Goal: Contribute content: Add original content to the website for others to see

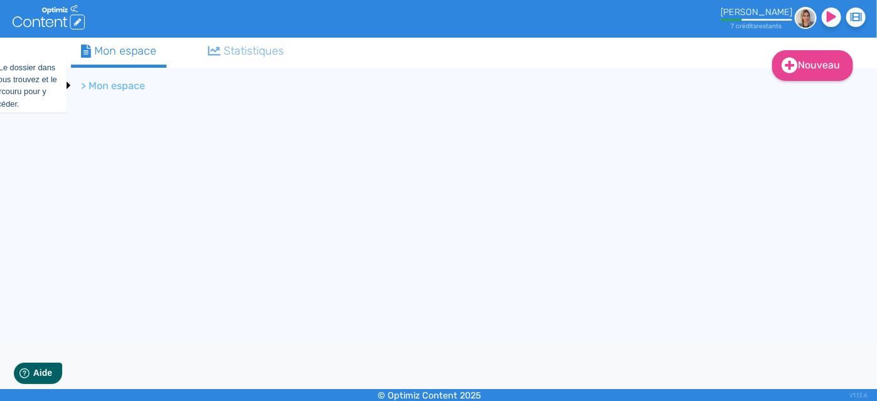
click at [84, 87] on li "> Mon espace" at bounding box center [113, 85] width 64 height 15
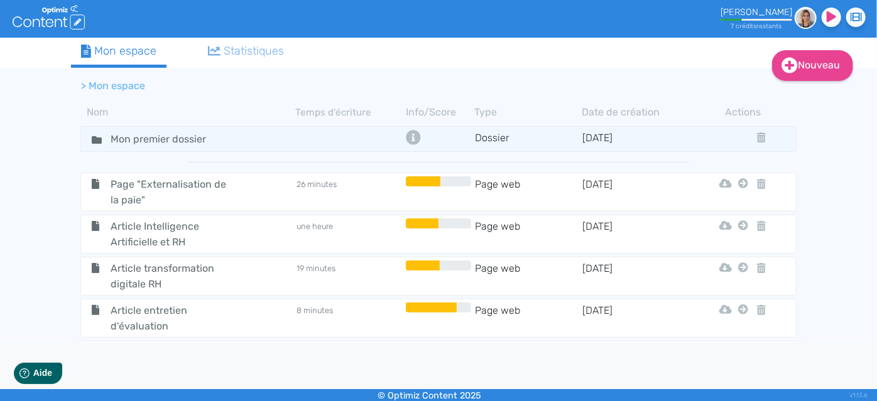
click at [99, 89] on li "> Mon espace" at bounding box center [113, 85] width 64 height 15
click at [812, 68] on link "Nouveau" at bounding box center [812, 65] width 81 height 31
click at [811, 97] on button "Contenu" at bounding box center [820, 97] width 100 height 20
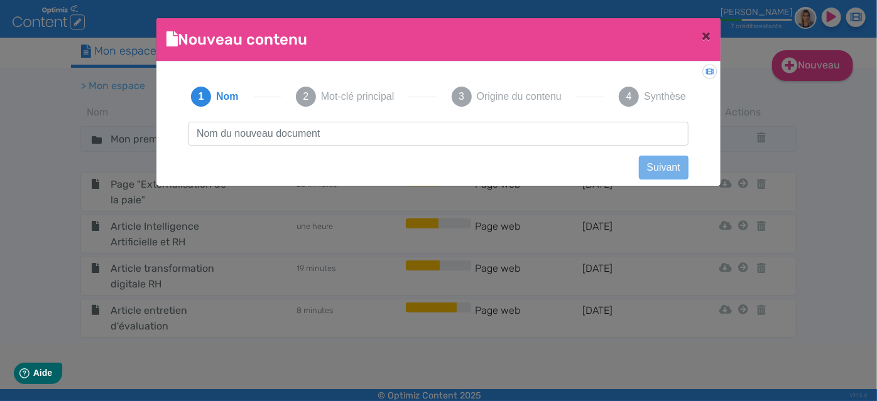
click at [364, 127] on input "text" at bounding box center [438, 134] width 500 height 24
click at [196, 129] on input "Fait générateur" at bounding box center [438, 134] width 500 height 24
type input "Article Fait générateur"
click at [673, 165] on button "Suivant" at bounding box center [664, 168] width 50 height 24
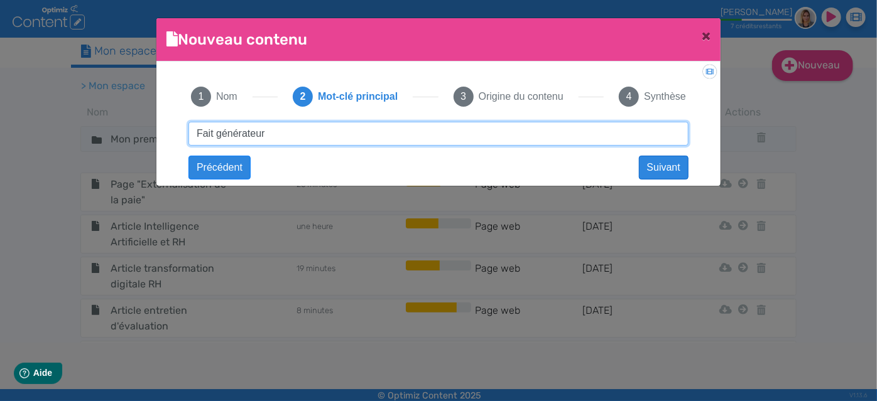
type input "Fait générateur"
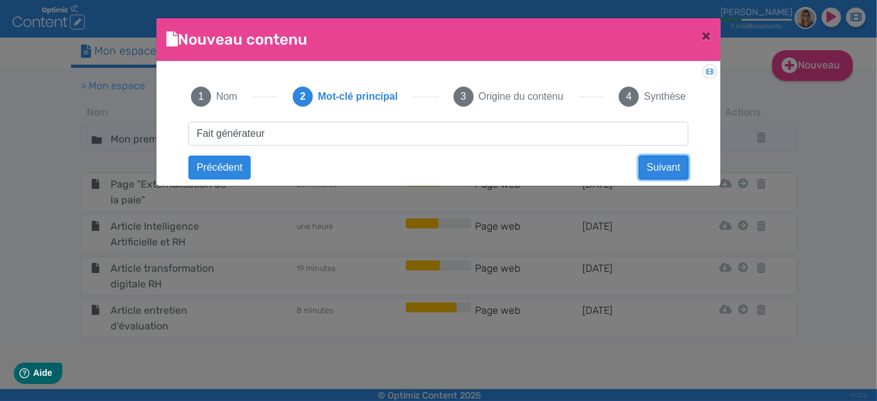
click at [660, 168] on button "Suivant" at bounding box center [664, 168] width 50 height 24
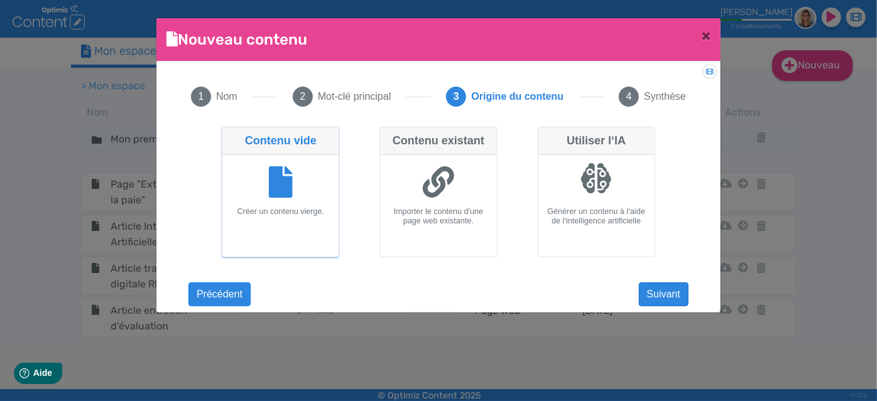
drag, startPoint x: 638, startPoint y: 298, endPoint x: 654, endPoint y: 298, distance: 16.3
click at [653, 298] on div "Didacticiel: Créer un document 1 Nom 2 Mot-clé principal 3 Origine du contenu 4…" at bounding box center [438, 184] width 564 height 244
click at [655, 298] on button "Suivant" at bounding box center [664, 295] width 50 height 24
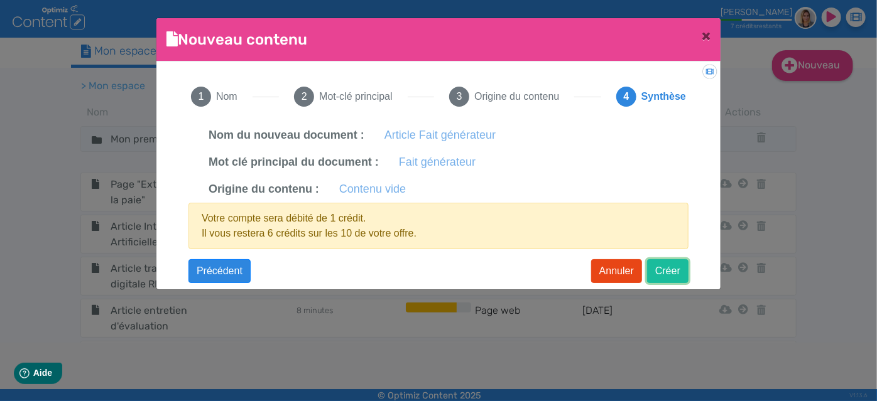
click at [673, 268] on button "Créer" at bounding box center [667, 271] width 41 height 24
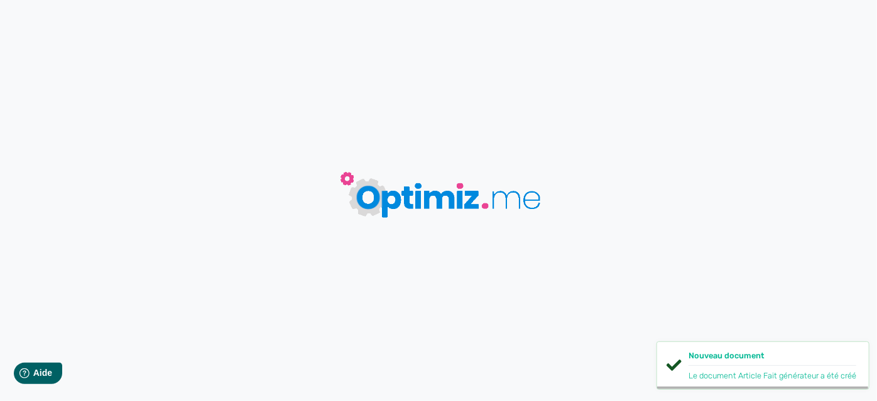
type input "Article Fait générateur"
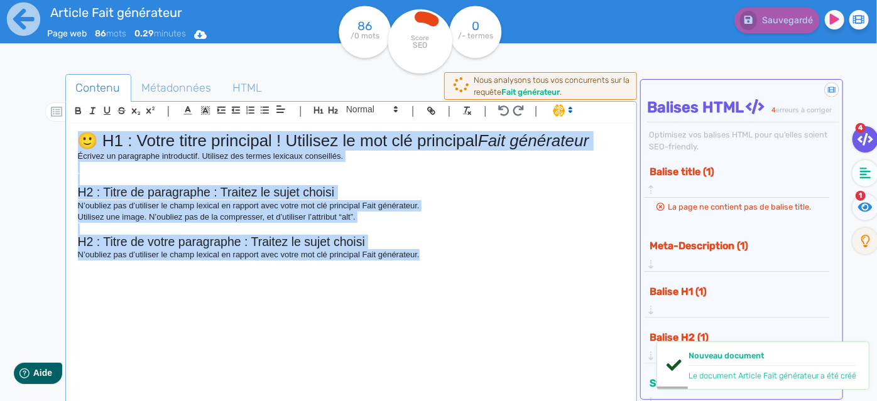
drag, startPoint x: 462, startPoint y: 272, endPoint x: 54, endPoint y: 121, distance: 435.1
click at [54, 121] on div "Contenu Métadonnées HTML | | H3 H4 H5 H6 Normal | | | | 🙂 H1 : Votre titre prin…" at bounding box center [456, 275] width 840 height 409
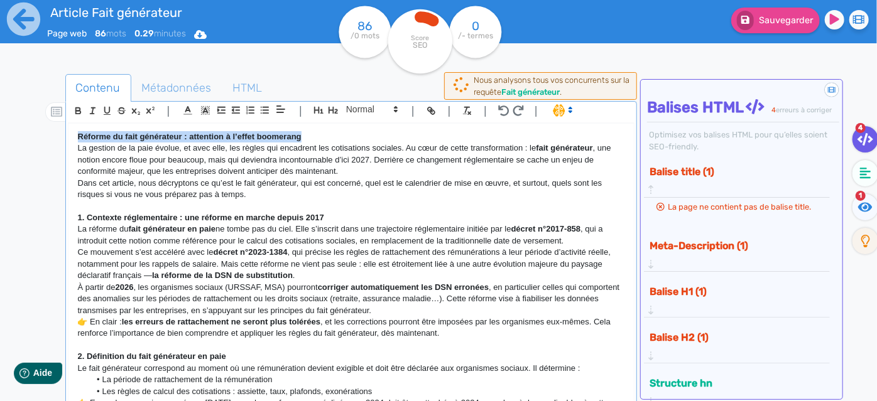
drag, startPoint x: 324, startPoint y: 137, endPoint x: 67, endPoint y: 136, distance: 256.8
click at [68, 136] on div "Réforme du fait générateur : attention à l’effet boomerang La gestion de la pai…" at bounding box center [351, 264] width 566 height 281
click at [323, 109] on icon "button" at bounding box center [318, 110] width 11 height 11
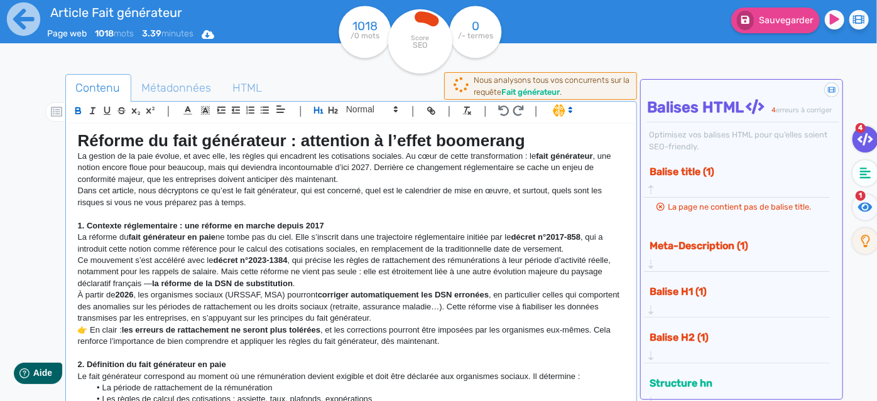
click at [584, 149] on h1 "Réforme du fait générateur : attention à l’effet boomerang" at bounding box center [351, 140] width 547 height 19
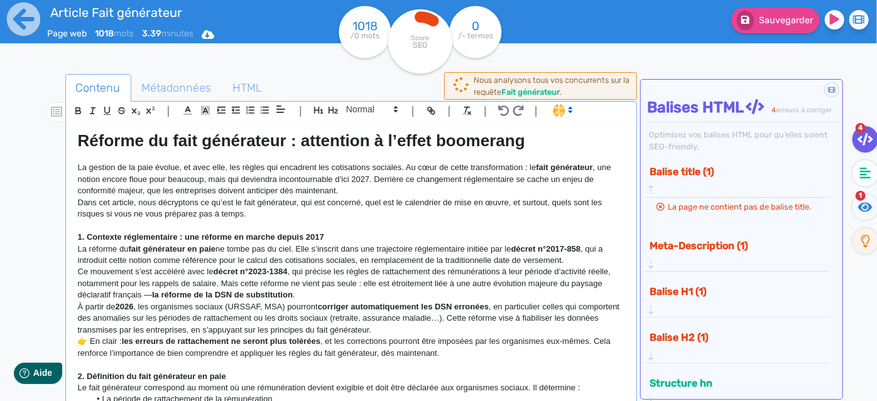
click at [383, 190] on p "La gestion de la paie évolue, et avec elle, les règles qui encadrent les cotisa…" at bounding box center [351, 179] width 547 height 35
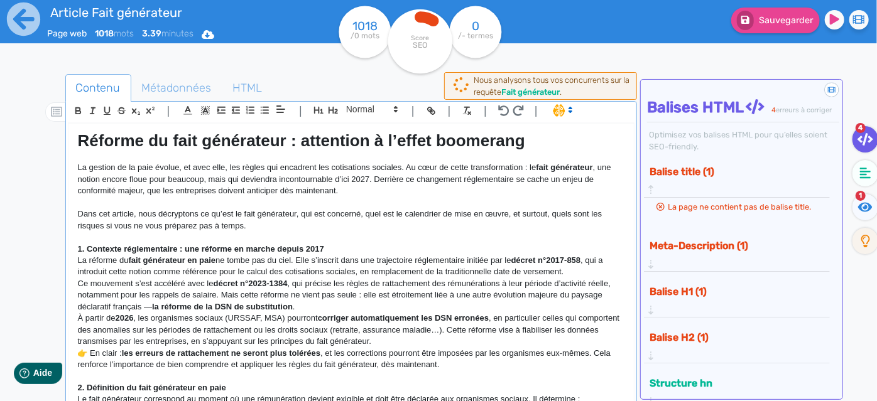
click at [348, 249] on p "1. Contexte réglementaire : une réforme en marche depuis 2017" at bounding box center [351, 249] width 547 height 11
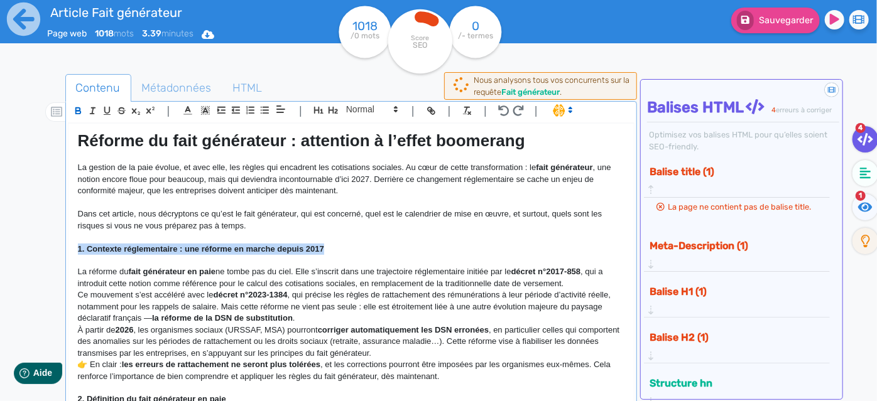
drag, startPoint x: 348, startPoint y: 249, endPoint x: 57, endPoint y: 249, distance: 291.4
click at [57, 249] on div "Contenu Métadonnées HTML | | H3 H4 H5 H6 Normal | | | | Réforme du fait générat…" at bounding box center [456, 275] width 840 height 409
click at [334, 111] on icon "button" at bounding box center [333, 110] width 11 height 11
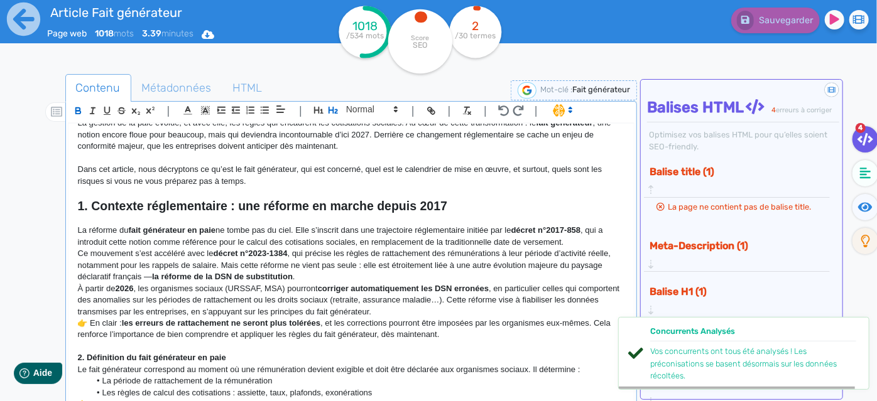
scroll to position [57, 0]
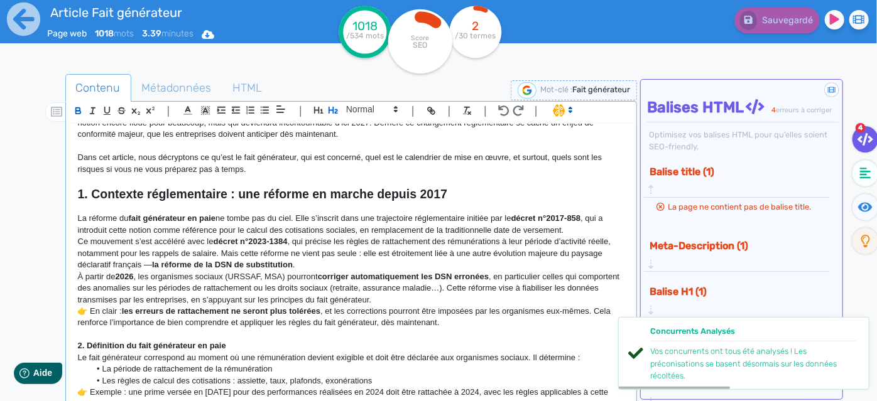
click at [583, 234] on p "La réforme du fait générateur en paie ne tombe pas du ciel. Elle s’inscrit dans…" at bounding box center [351, 224] width 547 height 23
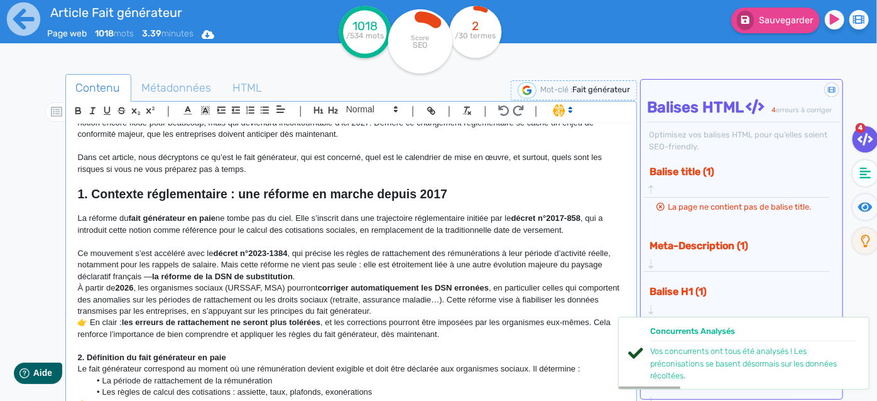
click at [308, 279] on p "Ce mouvement s’est accéléré avec le décret n°2023-1384 , qui précise les règles…" at bounding box center [351, 265] width 547 height 35
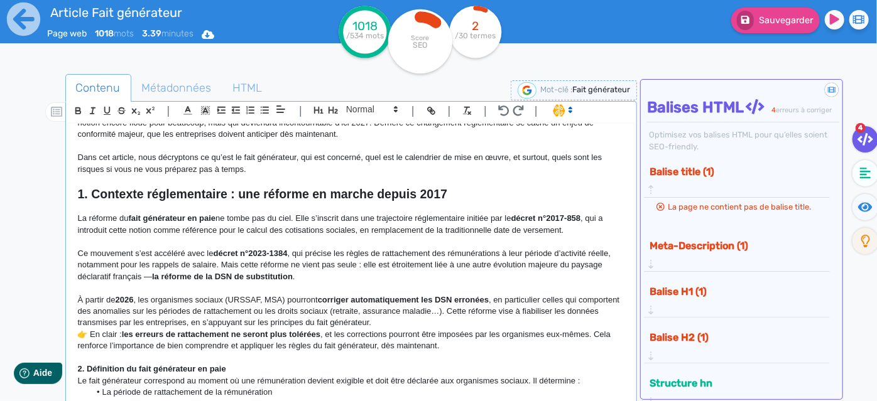
click at [452, 324] on p "À partir de 2026 , les organismes sociaux (URSSAF, MSA) pourront corriger autom…" at bounding box center [351, 311] width 547 height 35
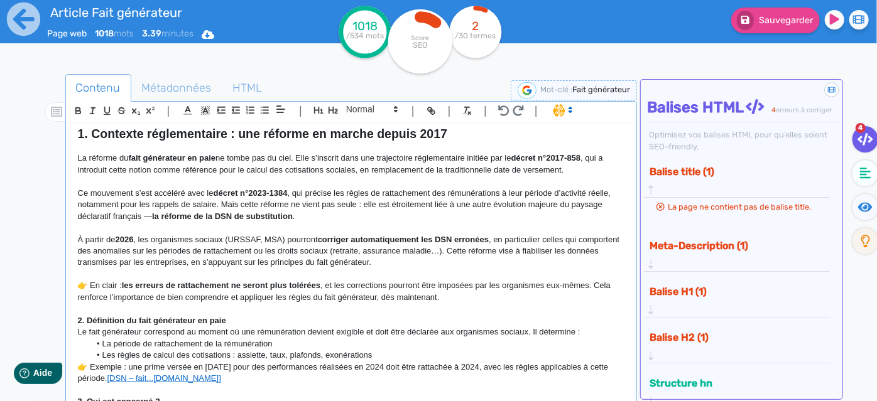
scroll to position [228, 0]
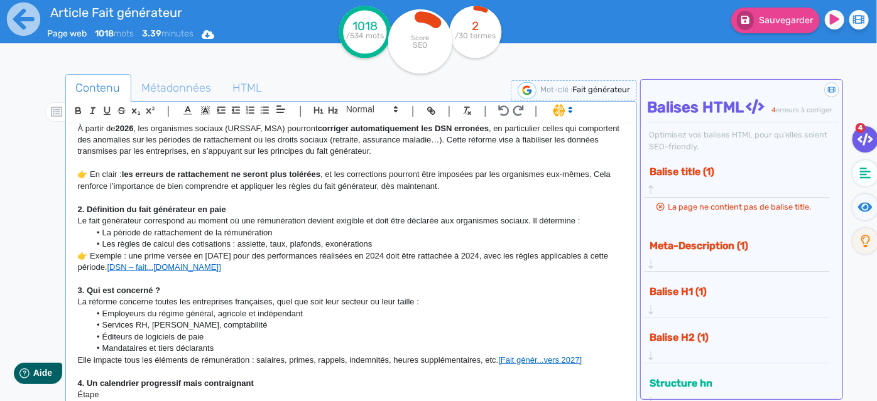
click at [264, 213] on p "2. Définition du fait générateur en paie" at bounding box center [351, 209] width 547 height 11
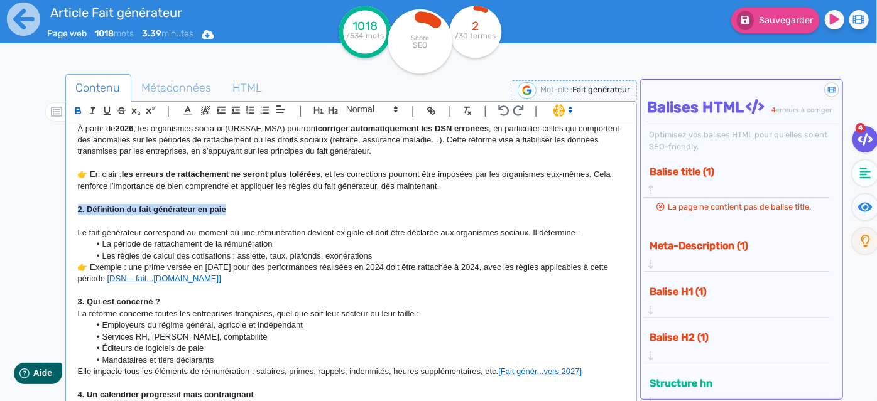
drag, startPoint x: 234, startPoint y: 207, endPoint x: 57, endPoint y: 211, distance: 177.1
click at [57, 211] on div "Contenu Métadonnées HTML | | H3 H4 H5 H6 Normal | | | | Réforme du fait générat…" at bounding box center [456, 275] width 840 height 409
click at [330, 112] on icon "button" at bounding box center [333, 110] width 11 height 11
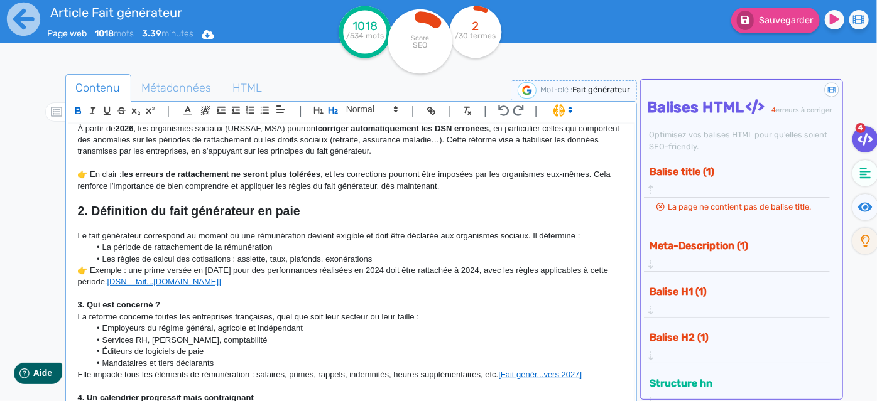
click at [403, 259] on li "Les règles de calcul des cotisations : assiette, taux, plafonds, exonérations" at bounding box center [357, 259] width 534 height 11
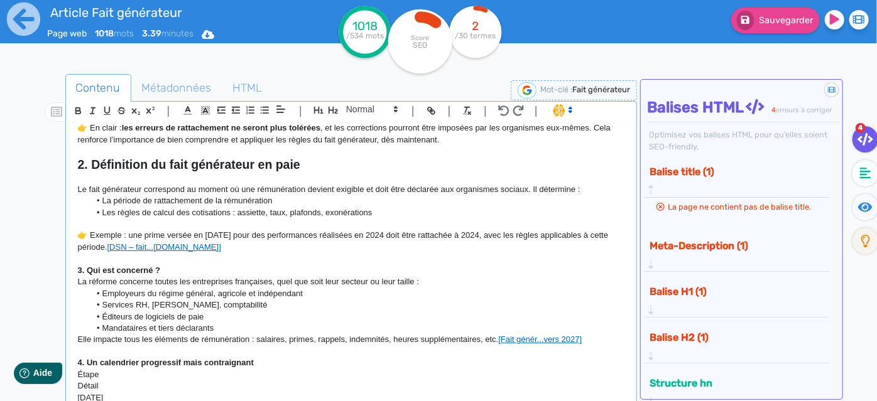
scroll to position [342, 0]
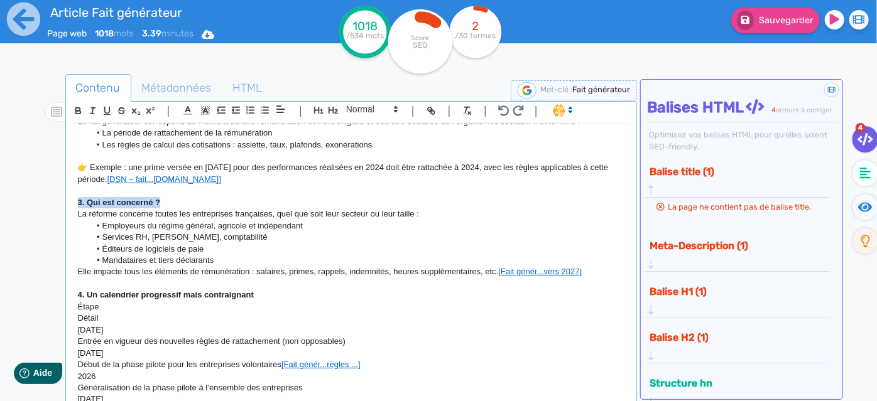
drag, startPoint x: 174, startPoint y: 200, endPoint x: 163, endPoint y: 201, distance: 10.7
click at [149, 193] on div "Réforme du fait générateur : attention à l’effet boomerang La gestion de la pai…" at bounding box center [351, 264] width 566 height 281
click at [164, 201] on p "3. Qui est concerné ?" at bounding box center [351, 202] width 547 height 11
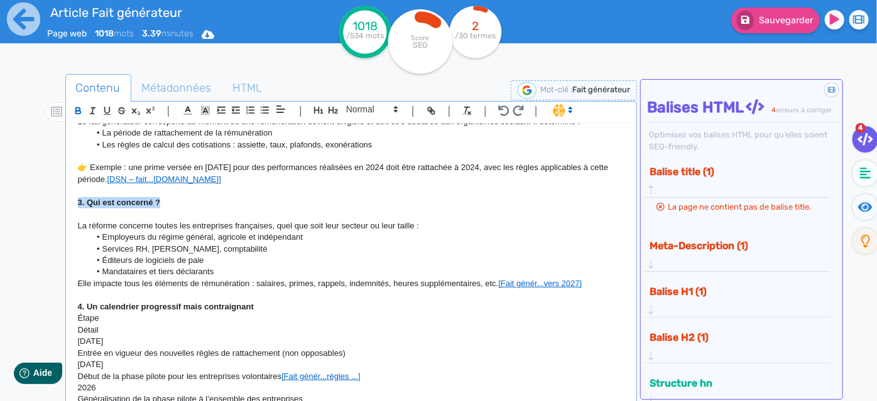
drag, startPoint x: 164, startPoint y: 201, endPoint x: 43, endPoint y: 198, distance: 120.6
click at [43, 198] on div "Contenu Métadonnées HTML | | H3 H4 H5 H6 Normal | | | | Réforme du fait générat…" at bounding box center [456, 275] width 840 height 409
click at [330, 112] on icon "button" at bounding box center [333, 110] width 11 height 11
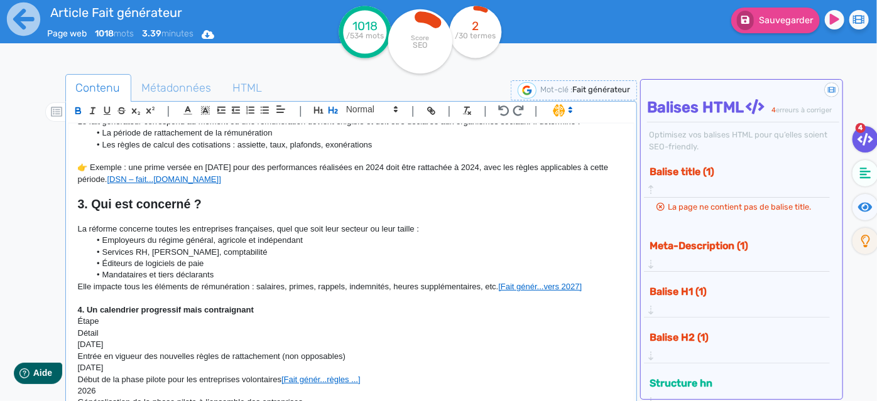
click at [261, 269] on li "Mandataires et tiers déclarants" at bounding box center [357, 274] width 534 height 11
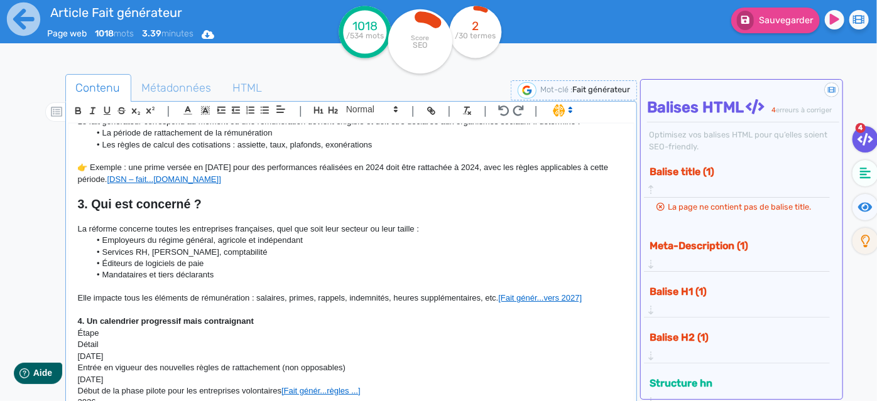
scroll to position [457, 0]
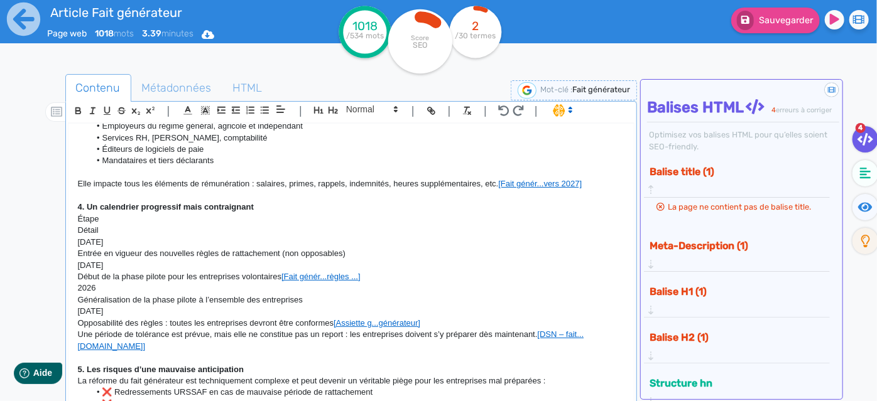
click at [276, 206] on p "4. Un calendrier progressif mais contraignant" at bounding box center [351, 207] width 547 height 11
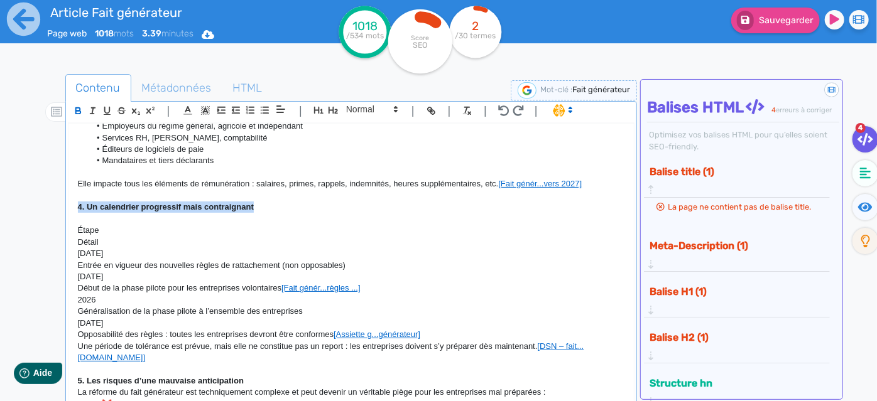
drag, startPoint x: 271, startPoint y: 207, endPoint x: 76, endPoint y: 203, distance: 195.3
click at [76, 203] on div "Réforme du fait générateur : attention à l’effet boomerang La gestion de la pai…" at bounding box center [351, 264] width 566 height 281
click at [328, 109] on icon "button" at bounding box center [332, 110] width 9 height 7
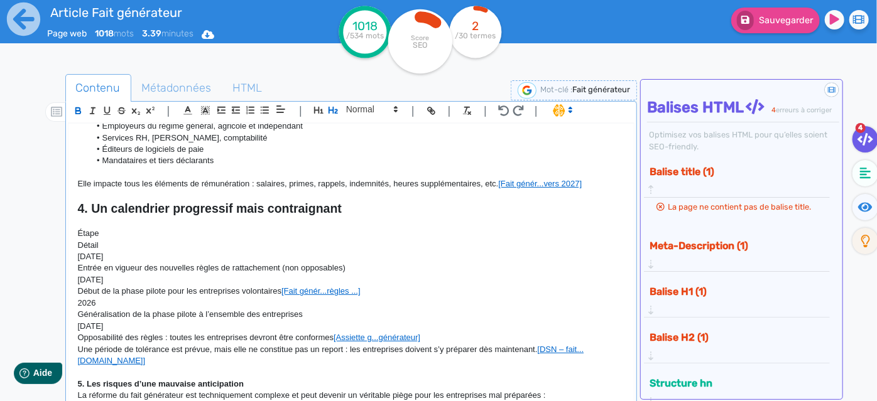
click at [124, 240] on p "Détail" at bounding box center [351, 245] width 547 height 11
click at [122, 234] on p "Étape" at bounding box center [351, 233] width 547 height 11
drag, startPoint x: 109, startPoint y: 244, endPoint x: 70, endPoint y: 230, distance: 41.1
click at [70, 230] on div "Réforme du fait générateur : attention à l’effet boomerang La gestion de la pai…" at bounding box center [351, 264] width 566 height 281
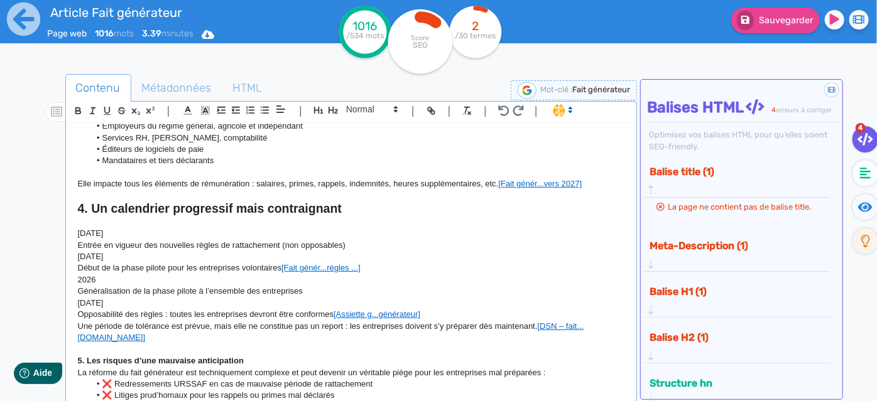
click at [156, 233] on p "[DATE]" at bounding box center [351, 233] width 547 height 11
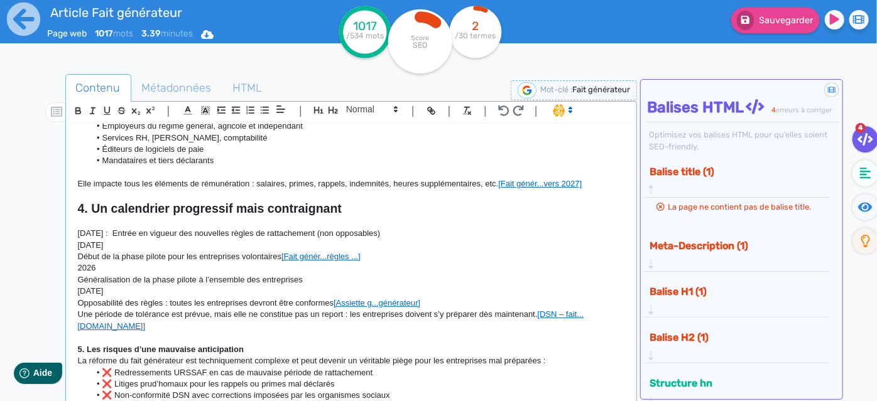
click at [171, 246] on p "[DATE]" at bounding box center [351, 245] width 547 height 11
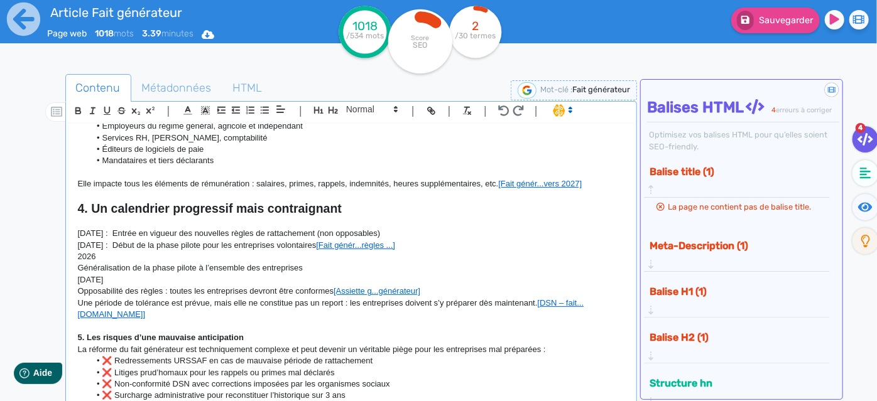
click at [78, 244] on p "[DATE] : Début de la phase pilote pour les entreprises volontaires [Fait génér.…" at bounding box center [351, 245] width 547 height 11
click at [78, 256] on p "2026" at bounding box center [351, 256] width 547 height 11
click at [111, 256] on p "2026" at bounding box center [351, 256] width 547 height 11
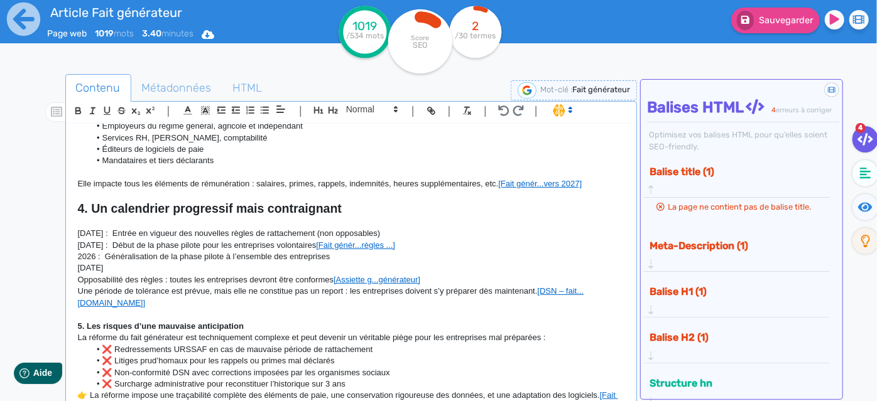
click at [85, 262] on p "[DATE]" at bounding box center [351, 267] width 547 height 11
click at [154, 261] on p "2026 : Généralisation de la phase pilote à l’ensemble des entreprises" at bounding box center [351, 256] width 547 height 11
click at [154, 266] on p "[DATE]" at bounding box center [351, 267] width 547 height 11
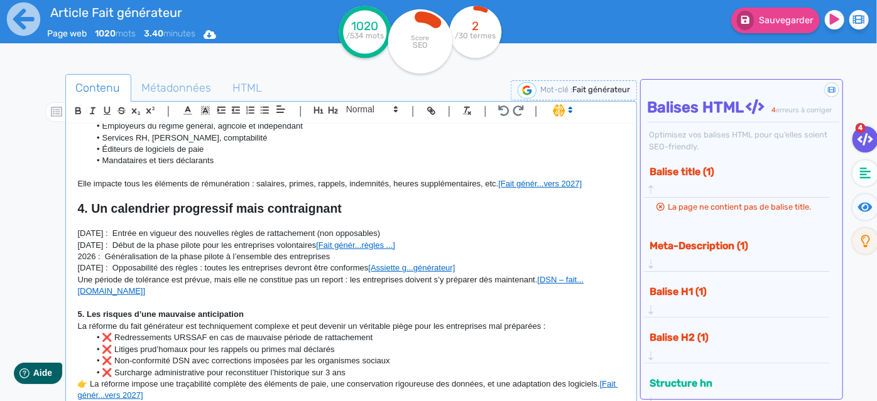
click at [170, 286] on p "Une période de tolérance est prévue, mais elle ne constitue pas un report : les…" at bounding box center [351, 285] width 547 height 23
click at [500, 266] on p "[DATE] : Opposabilité des règles : toutes les entreprises devront être conforme…" at bounding box center [351, 267] width 547 height 11
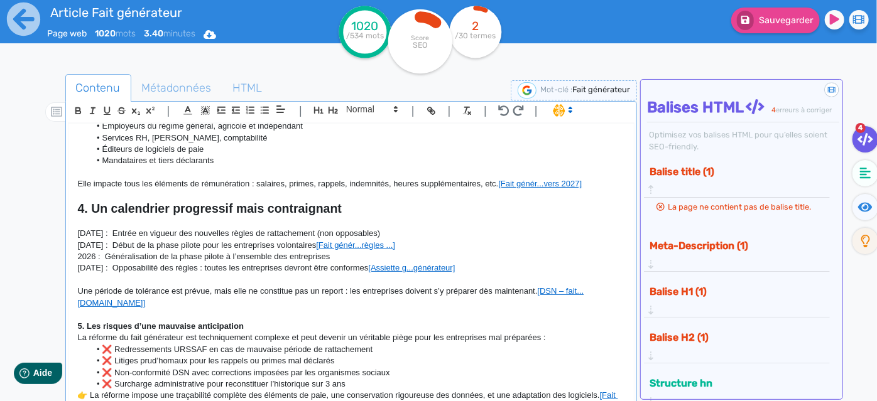
click at [78, 289] on p "Une période de tolérance est prévue, mais elle ne constitue pas un report : les…" at bounding box center [351, 297] width 547 height 23
click at [277, 297] on p "Une période de tolérance est prévue, mais elle ne constitue pas un report : les…" at bounding box center [351, 297] width 547 height 23
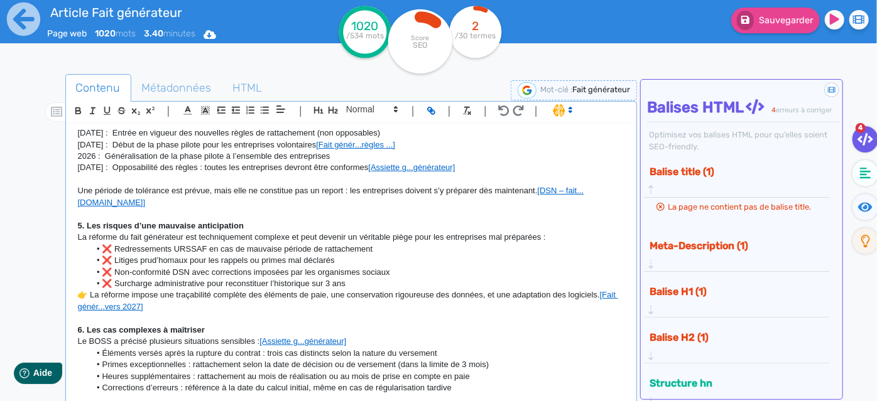
scroll to position [571, 0]
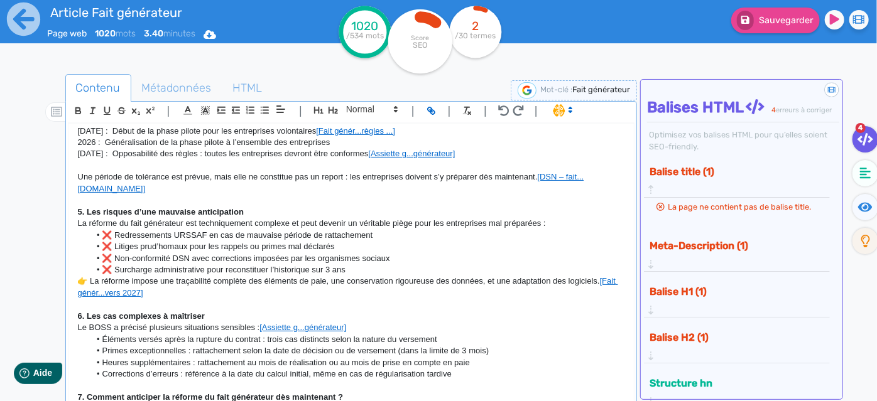
click at [263, 212] on p "5. Les risques d’une mauvaise anticipation" at bounding box center [351, 212] width 547 height 11
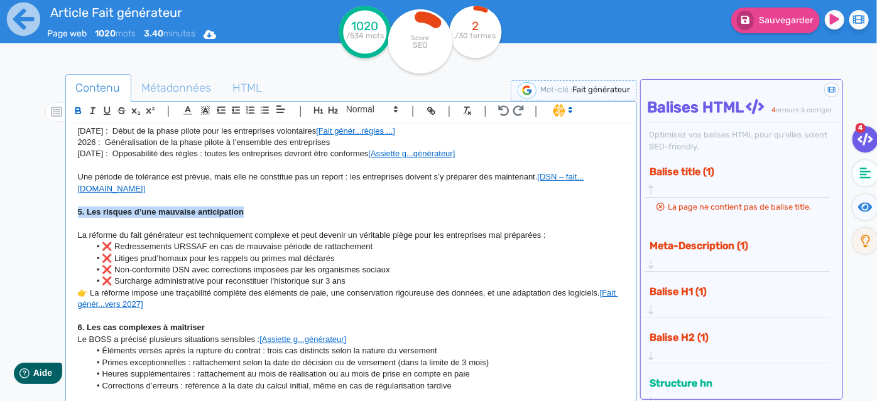
drag, startPoint x: 263, startPoint y: 212, endPoint x: 50, endPoint y: 207, distance: 212.9
click at [50, 207] on div "Contenu Métadonnées HTML | | H3 H4 H5 H6 Normal | | | | Réforme du fait générat…" at bounding box center [456, 275] width 840 height 409
click at [333, 108] on icon "button" at bounding box center [332, 110] width 9 height 7
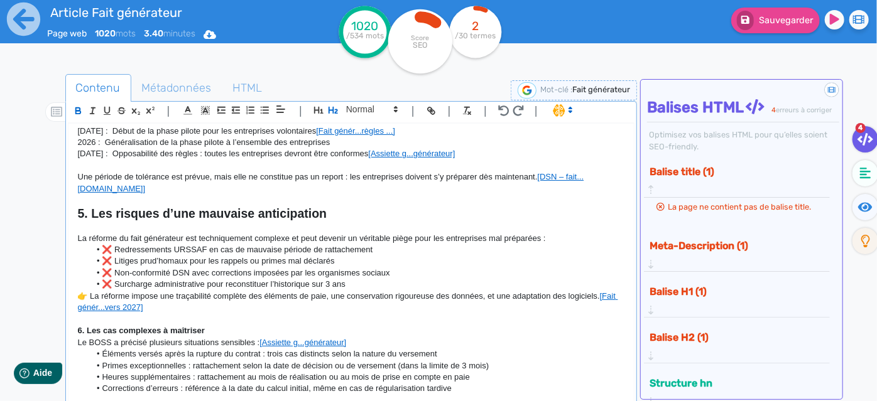
click at [404, 284] on li "❌ Surcharge administrative pour reconstituer l’historique sur 3 ans" at bounding box center [357, 284] width 534 height 11
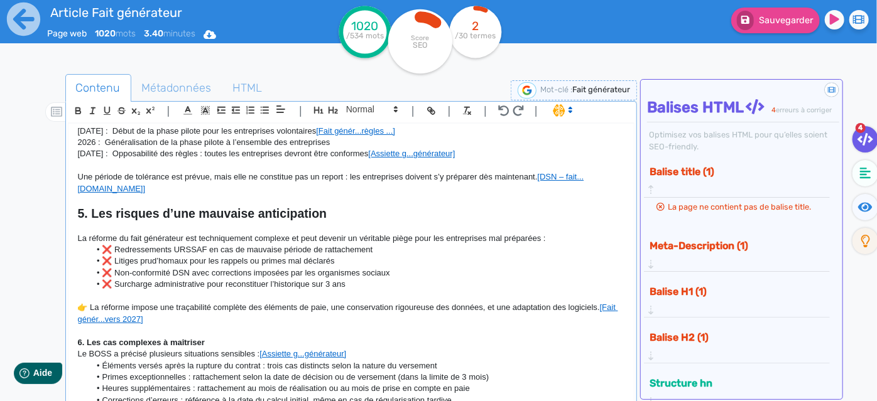
click at [206, 343] on p "6. Les cas complexes à maîtriser" at bounding box center [351, 342] width 547 height 11
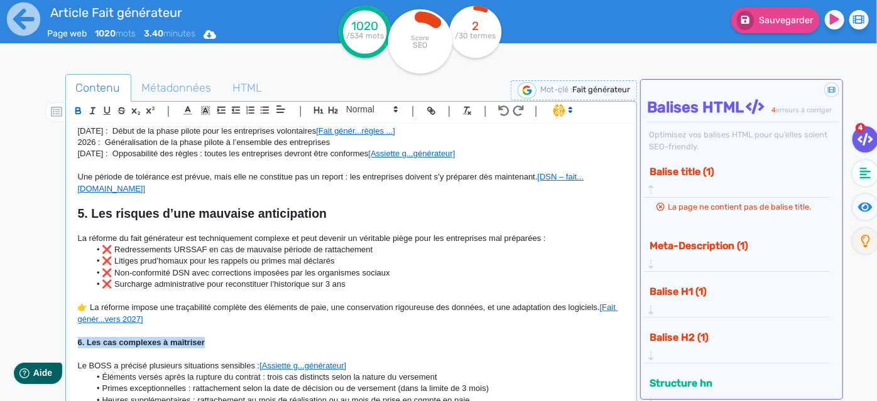
drag, startPoint x: 211, startPoint y: 342, endPoint x: 53, endPoint y: 339, distance: 157.6
click at [53, 339] on div "Contenu Métadonnées HTML | | H3 H4 H5 H6 Normal | | | | Réforme du fait générat…" at bounding box center [456, 275] width 840 height 409
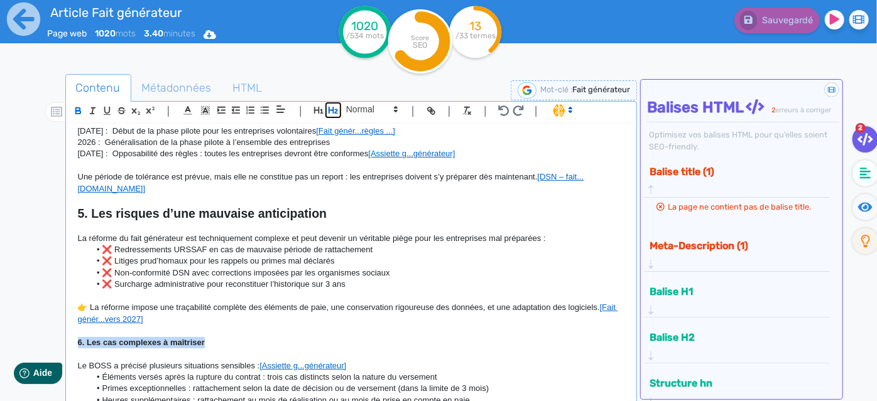
click at [333, 113] on icon "button" at bounding box center [332, 110] width 9 height 7
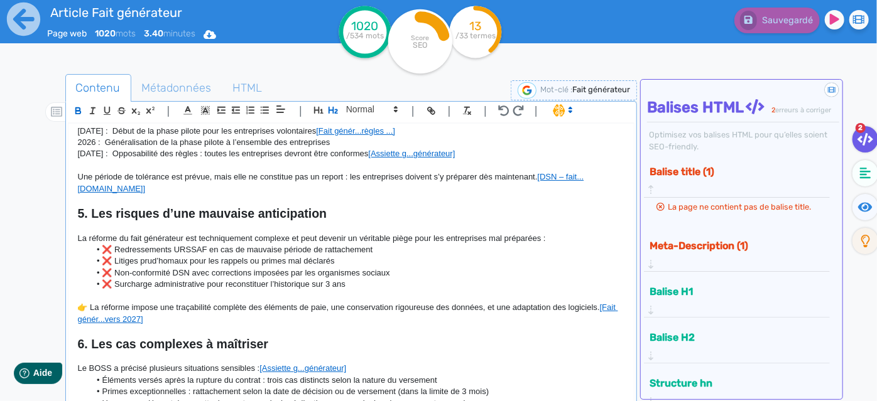
click at [380, 302] on p "👉 La réforme impose une traçabilité complète des éléments de paie, une conserva…" at bounding box center [351, 313] width 547 height 23
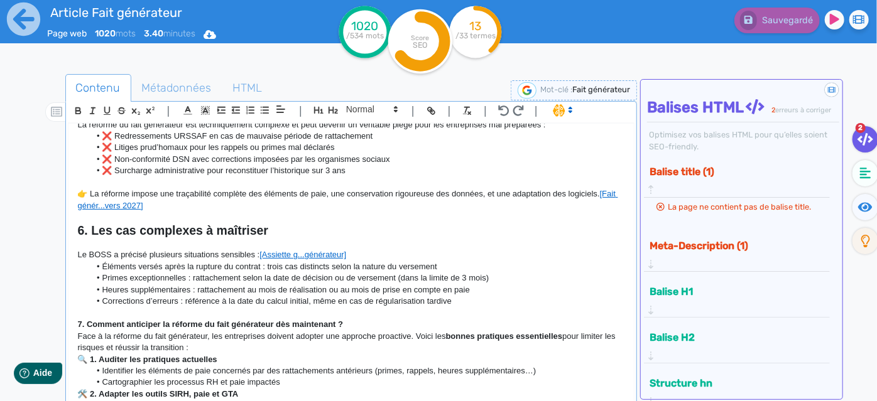
scroll to position [742, 0]
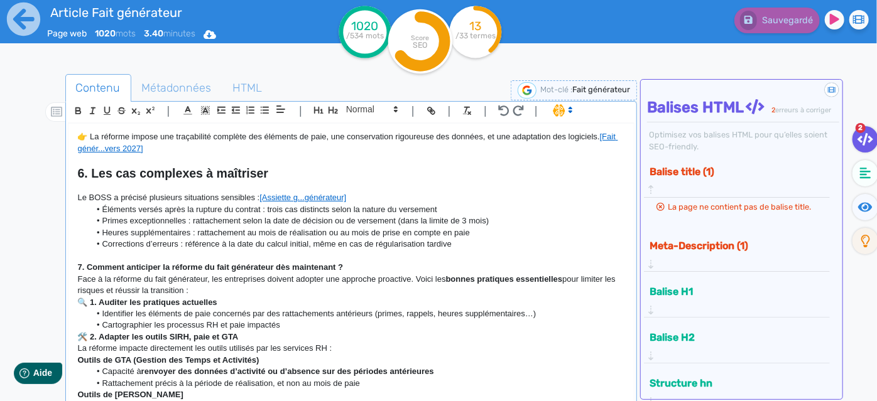
click at [350, 270] on p "7. Comment anticiper la réforme du fait générateur dès maintenant ?" at bounding box center [351, 267] width 547 height 11
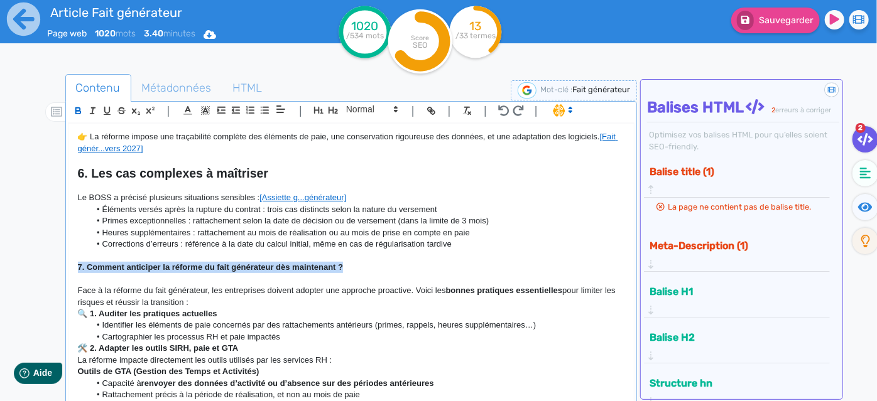
drag, startPoint x: 358, startPoint y: 266, endPoint x: 68, endPoint y: 269, distance: 290.1
click at [68, 269] on div "Réforme du fait générateur : attention à l’effet boomerang La gestion de la pai…" at bounding box center [351, 264] width 566 height 281
click at [331, 115] on icon "button" at bounding box center [333, 110] width 11 height 11
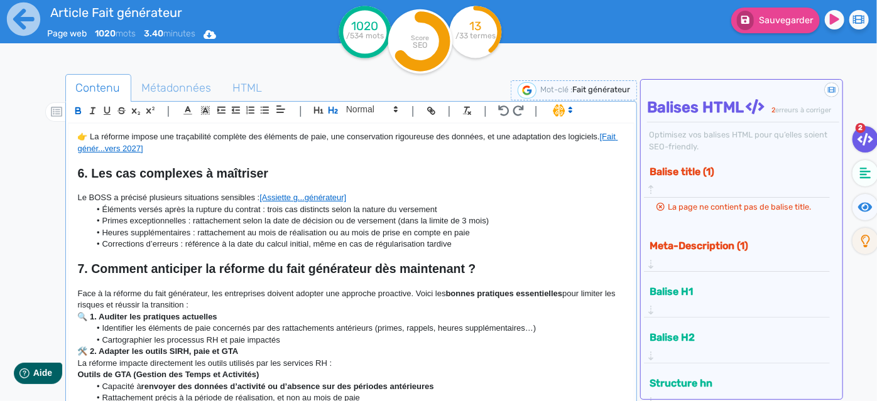
click at [210, 307] on p "Face à la réforme du fait générateur, les entreprises doivent adopter une appro…" at bounding box center [351, 299] width 547 height 23
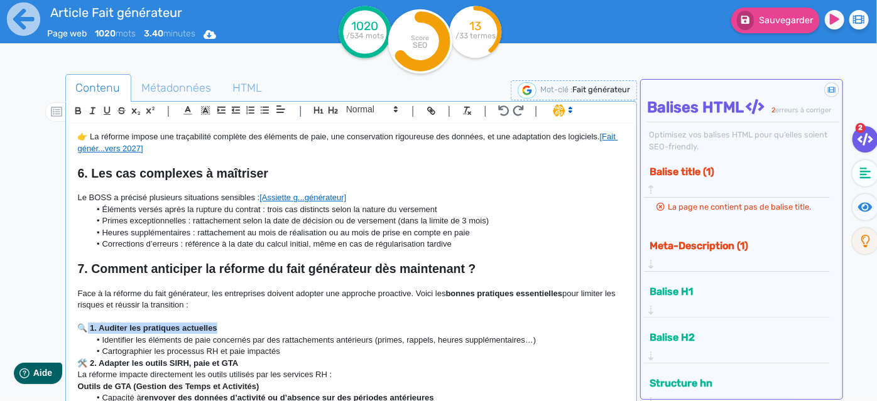
drag, startPoint x: 236, startPoint y: 332, endPoint x: 87, endPoint y: 333, distance: 149.4
click at [87, 333] on p "🔍 1. Auditer les pratiques actuelles" at bounding box center [351, 328] width 547 height 11
click at [253, 323] on p "🔍 1. Auditer les pratiques actuelles" at bounding box center [351, 328] width 547 height 11
click at [237, 326] on p "🔍 1. Auditer les pratiques actuelles" at bounding box center [351, 328] width 547 height 11
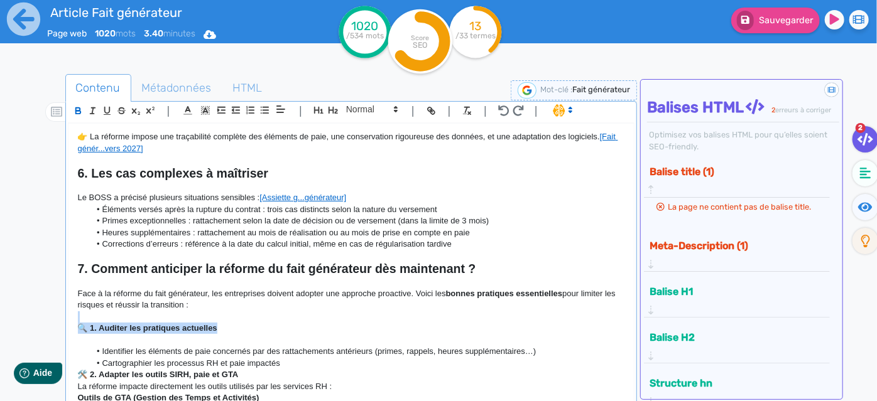
drag, startPoint x: 237, startPoint y: 325, endPoint x: 67, endPoint y: 321, distance: 170.2
click at [67, 321] on div "| | H3 H4 H5 H6 Normal | | | | Réforme du fait générateur : attention à l’effet…" at bounding box center [351, 255] width 572 height 309
click at [353, 112] on span at bounding box center [371, 109] width 62 height 15
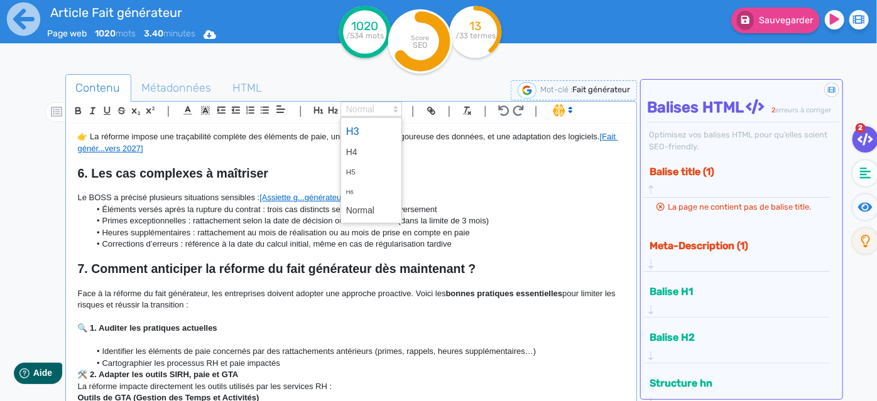
click at [363, 130] on span at bounding box center [371, 132] width 50 height 22
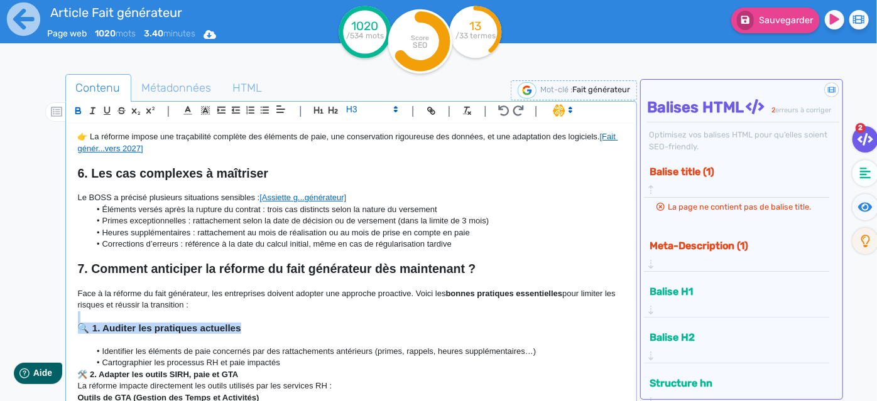
click at [84, 332] on strong "🔍 1. Auditer les pratiques actuelles" at bounding box center [159, 328] width 163 height 11
click at [298, 361] on li "Cartographier les processus RH et paie impactés" at bounding box center [357, 362] width 534 height 11
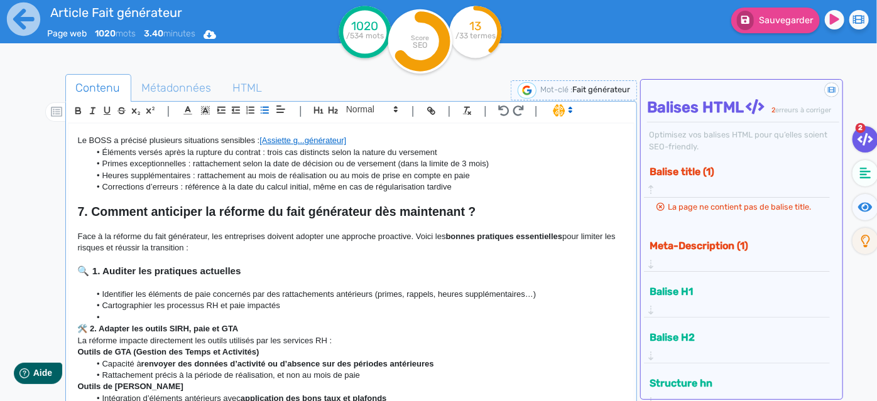
scroll to position [799, 0]
click at [256, 331] on p "🛠️ 2. Adapter les outils SIRH, paie et GTA" at bounding box center [351, 328] width 547 height 11
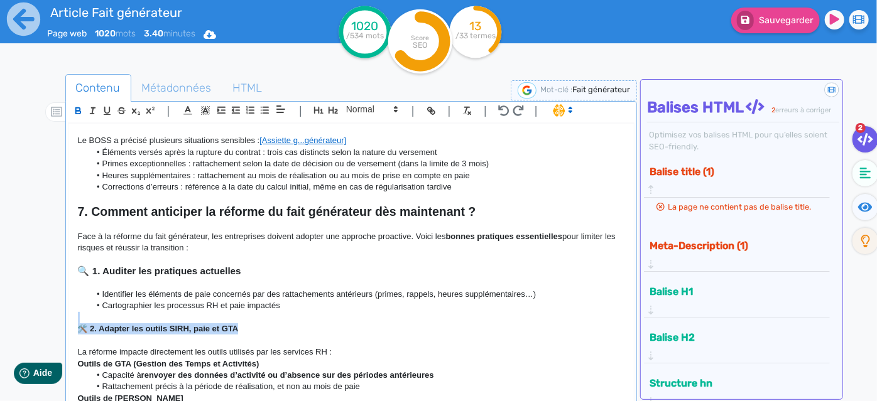
drag, startPoint x: 256, startPoint y: 326, endPoint x: 76, endPoint y: 322, distance: 179.6
click at [76, 322] on div "Réforme du fait générateur : attention à l’effet boomerang La gestion de la pai…" at bounding box center [351, 264] width 566 height 281
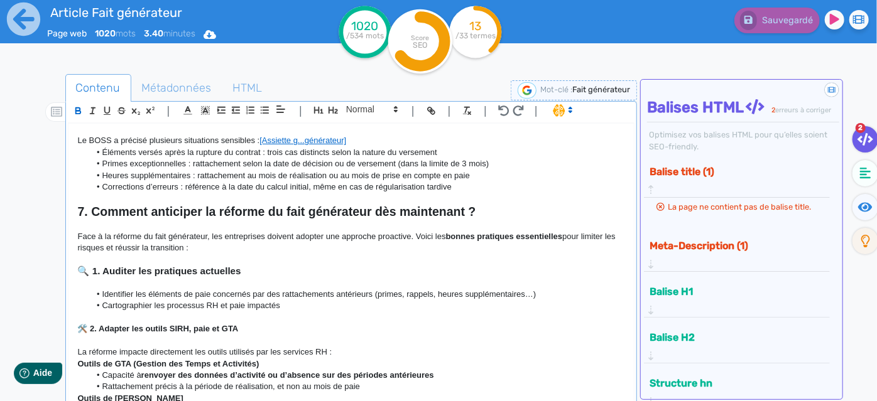
click at [156, 335] on p "﻿" at bounding box center [351, 340] width 547 height 11
drag, startPoint x: 280, startPoint y: 331, endPoint x: 75, endPoint y: 325, distance: 204.8
click at [75, 325] on div "Réforme du fait générateur : attention à l’effet boomerang La gestion de la pai…" at bounding box center [351, 264] width 566 height 281
click at [364, 107] on span at bounding box center [371, 109] width 62 height 15
click at [467, 171] on li "Heures supplémentaires : rattachement au mois de réalisation ou au mois de pris…" at bounding box center [357, 175] width 534 height 11
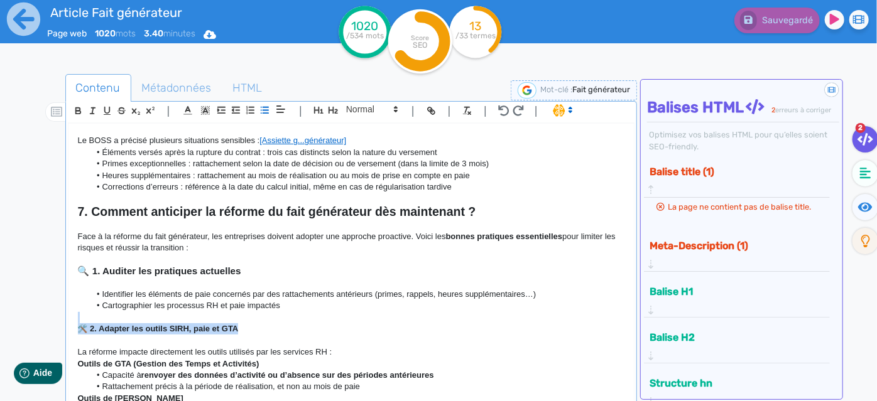
drag, startPoint x: 274, startPoint y: 333, endPoint x: 82, endPoint y: 315, distance: 192.9
click at [82, 316] on div "Réforme du fait générateur : attention à l’effet boomerang La gestion de la pai…" at bounding box center [351, 264] width 566 height 281
click at [263, 308] on li "Cartographier les processus RH et paie impactés" at bounding box center [357, 305] width 534 height 11
drag, startPoint x: 260, startPoint y: 325, endPoint x: 67, endPoint y: 333, distance: 193.5
click at [67, 333] on div "| | H3 H4 H5 H6 Normal | | | | Réforme du fait générateur : attention à l’effet…" at bounding box center [351, 255] width 572 height 309
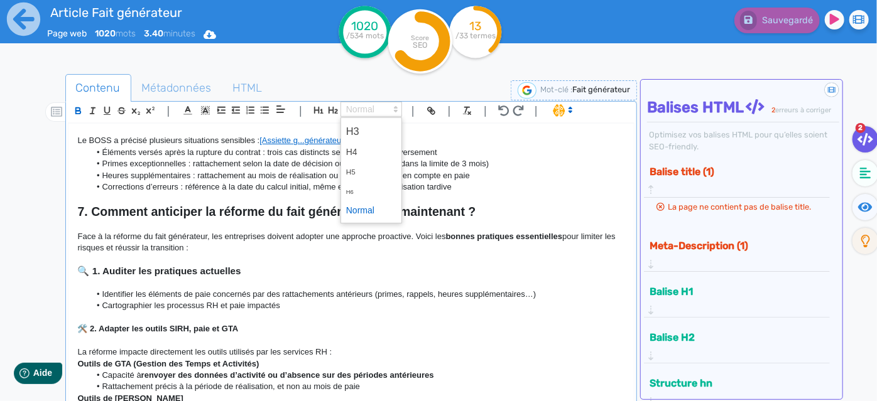
click at [352, 113] on span at bounding box center [371, 109] width 62 height 15
click at [364, 134] on span at bounding box center [371, 132] width 50 height 22
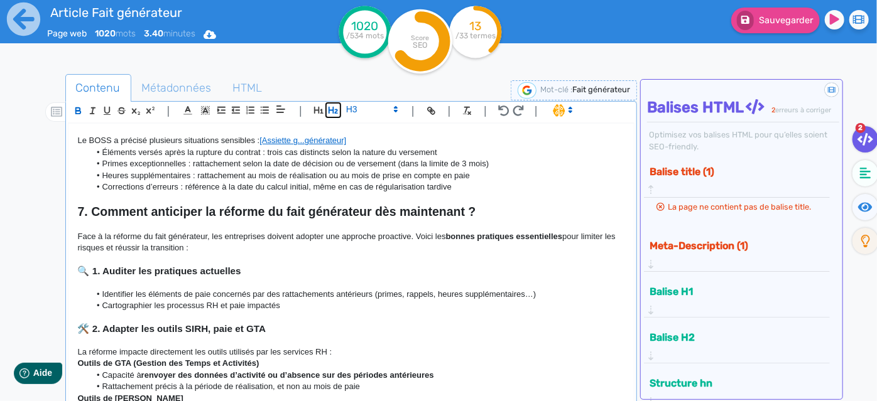
click at [332, 111] on icon "button" at bounding box center [333, 110] width 11 height 11
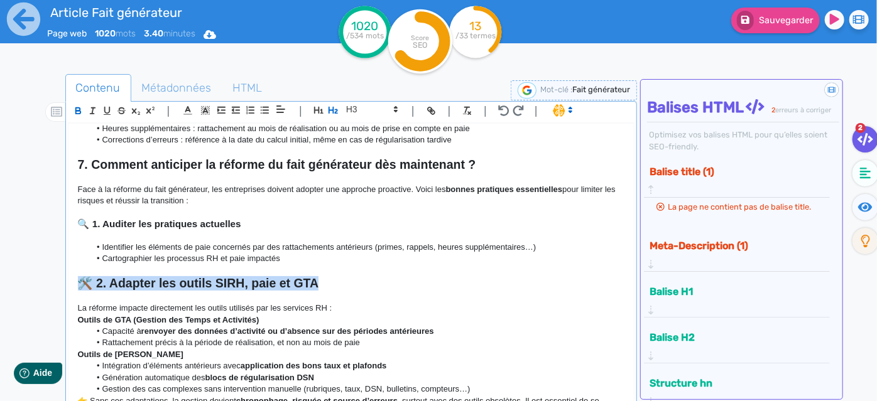
scroll to position [913, 0]
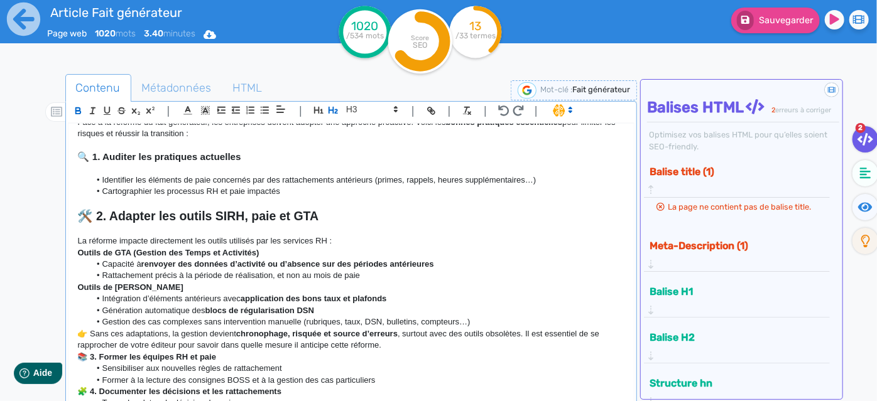
click at [340, 239] on p "La réforme impacte directement les outils utilisés par les services RH :" at bounding box center [351, 240] width 547 height 11
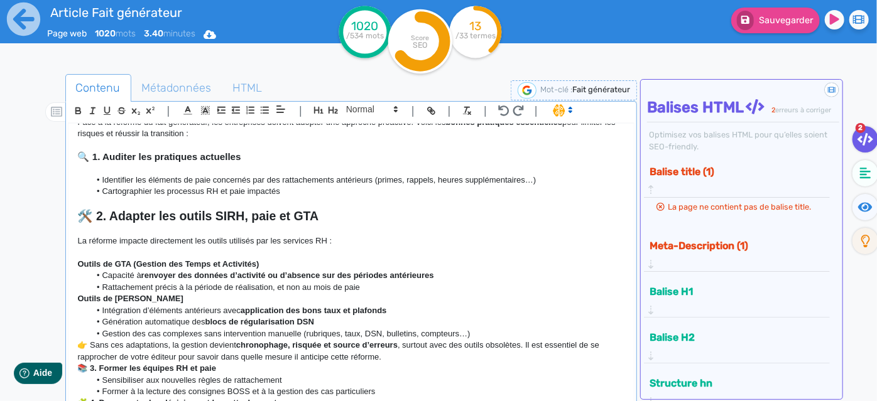
click at [376, 287] on li "Rattachement précis à la période de réalisation, et non au mois de paie" at bounding box center [357, 287] width 534 height 11
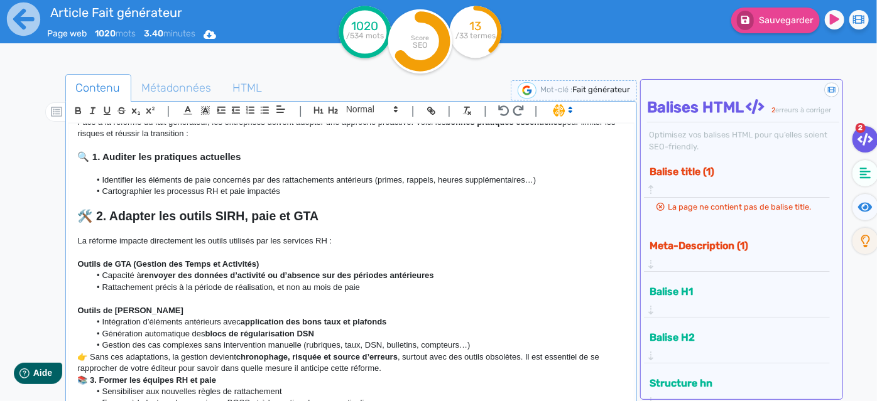
scroll to position [970, 0]
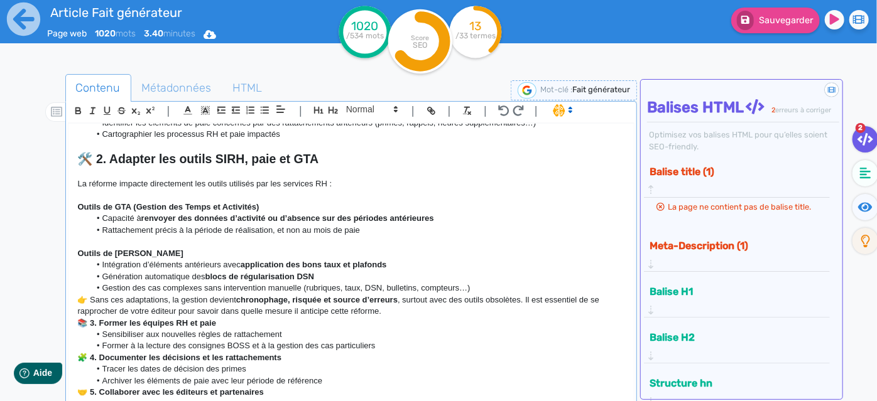
click at [498, 287] on li "Gestion des cas complexes sans intervention manuelle (rubriques, taux, DSN, bul…" at bounding box center [357, 288] width 534 height 11
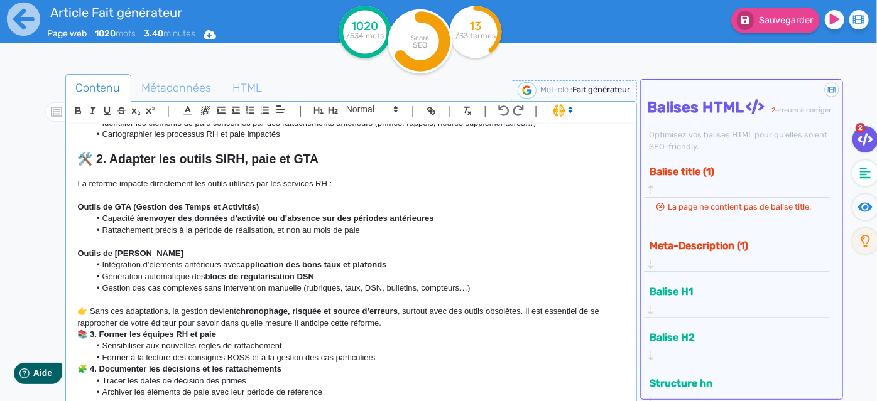
click at [444, 322] on p "👉 Sans ces adaptations, la gestion devient chronophage, risquée et source d’err…" at bounding box center [351, 317] width 547 height 23
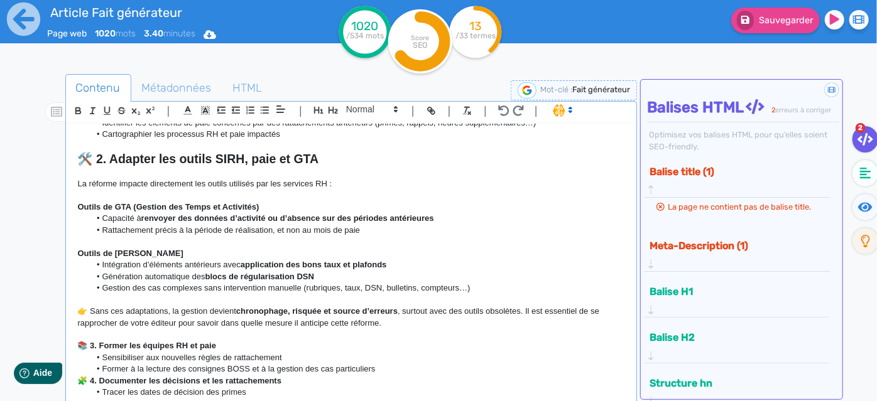
click at [248, 352] on li "Sensibiliser aux nouvelles règles de rattachement" at bounding box center [357, 357] width 534 height 11
click at [229, 345] on p "📚 3. Former les équipes RH et paie" at bounding box center [351, 345] width 547 height 11
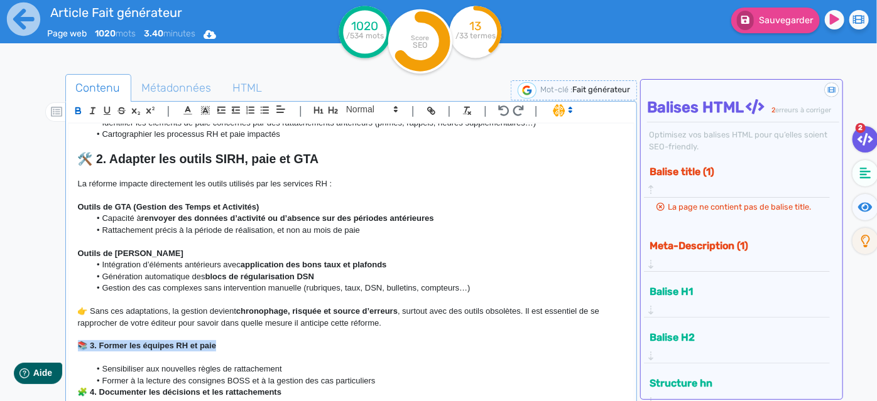
drag, startPoint x: 215, startPoint y: 342, endPoint x: 77, endPoint y: 351, distance: 138.4
click at [78, 351] on p "📚 3. Former les équipes RH et paie" at bounding box center [351, 345] width 547 height 11
click at [338, 107] on button "button" at bounding box center [333, 110] width 14 height 14
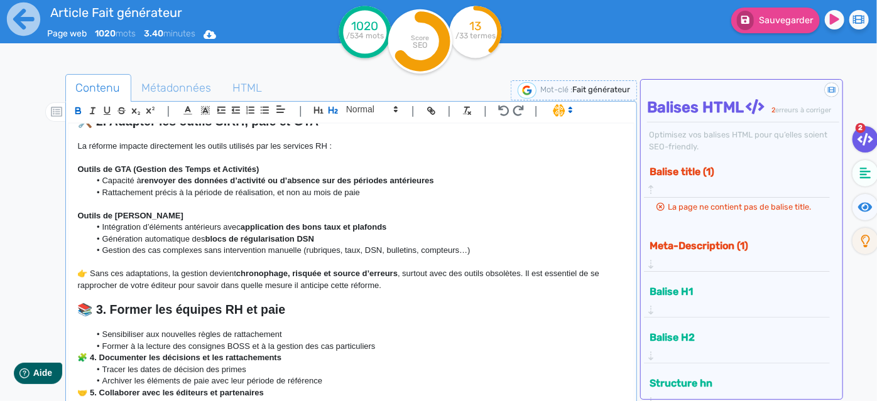
scroll to position [1084, 0]
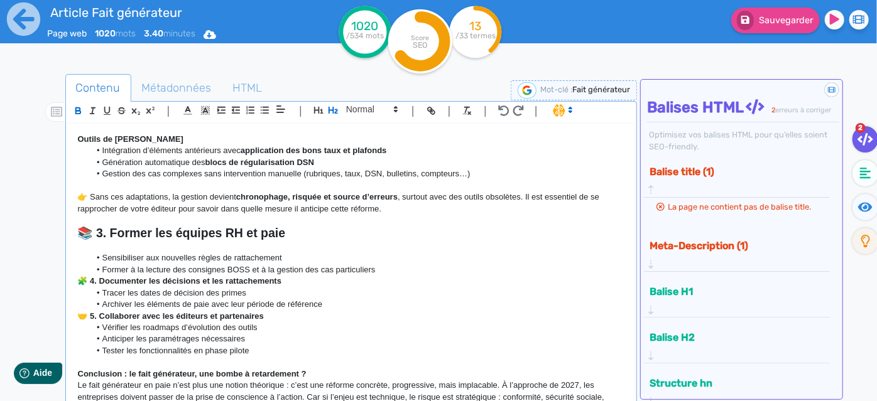
click at [413, 269] on li "Former à la lecture des consignes BOSS et à la gestion des cas particuliers" at bounding box center [357, 269] width 534 height 11
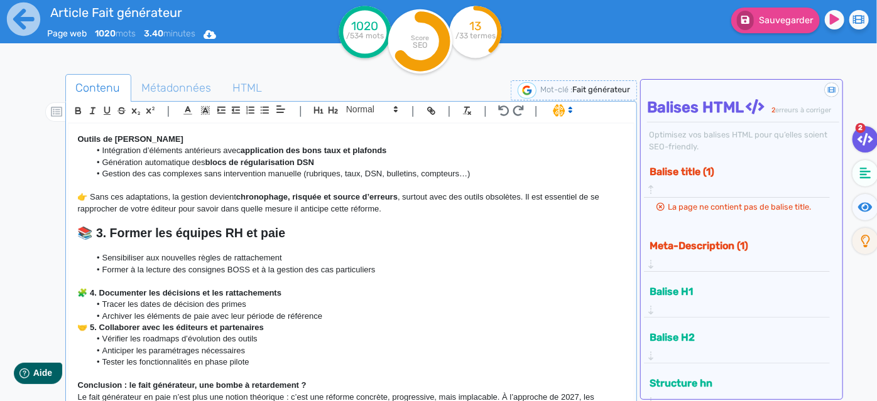
click at [291, 293] on p "🧩 4. Documenter les décisions et les rattachements" at bounding box center [351, 293] width 547 height 11
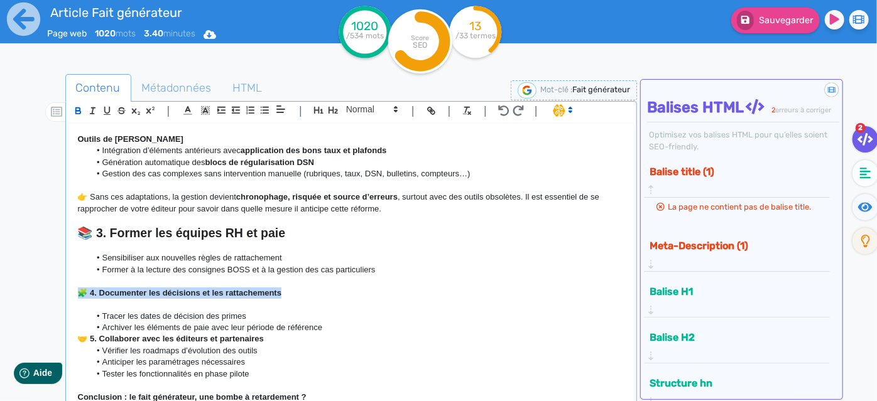
drag, startPoint x: 294, startPoint y: 292, endPoint x: 66, endPoint y: 296, distance: 228.6
click at [66, 296] on div "| | H3 H4 H5 H6 Normal | | | | Réforme du fait générateur : attention à l’effet…" at bounding box center [351, 255] width 572 height 309
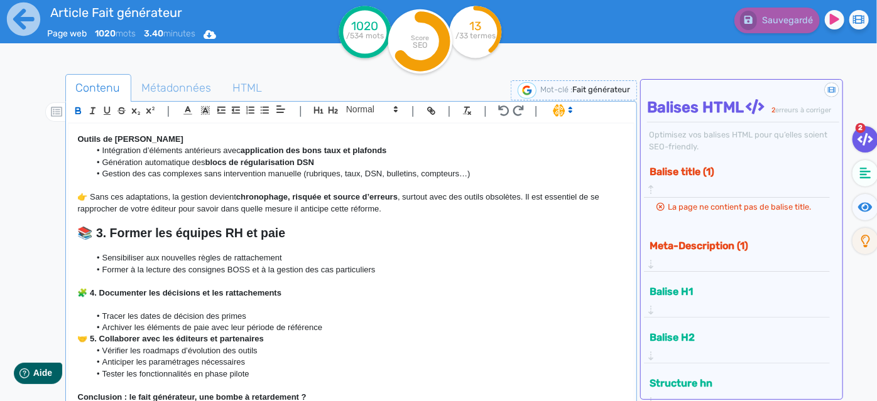
click at [291, 279] on p at bounding box center [351, 281] width 547 height 11
drag, startPoint x: 307, startPoint y: 290, endPoint x: 67, endPoint y: 289, distance: 240.5
click at [68, 289] on div "Réforme du fait générateur : attention à l’effet boomerang La gestion de la pai…" at bounding box center [351, 274] width 567 height 303
click at [333, 112] on icon "button" at bounding box center [332, 110] width 9 height 7
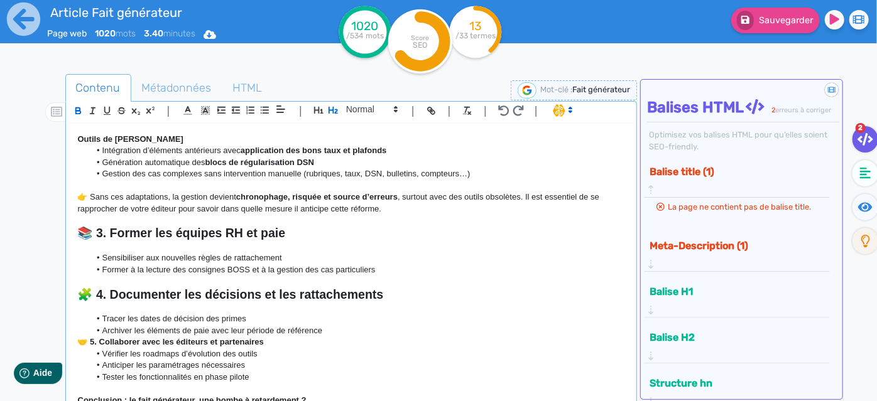
click at [410, 299] on h2 "🧩 4. Documenter les décisions et les rattachements" at bounding box center [351, 295] width 547 height 14
click at [338, 337] on p "🤝 5. Collaborer avec les éditeurs et partenaires" at bounding box center [351, 342] width 547 height 11
click at [332, 326] on li "Archiver les éléments de paie avec leur période de référence" at bounding box center [357, 330] width 534 height 11
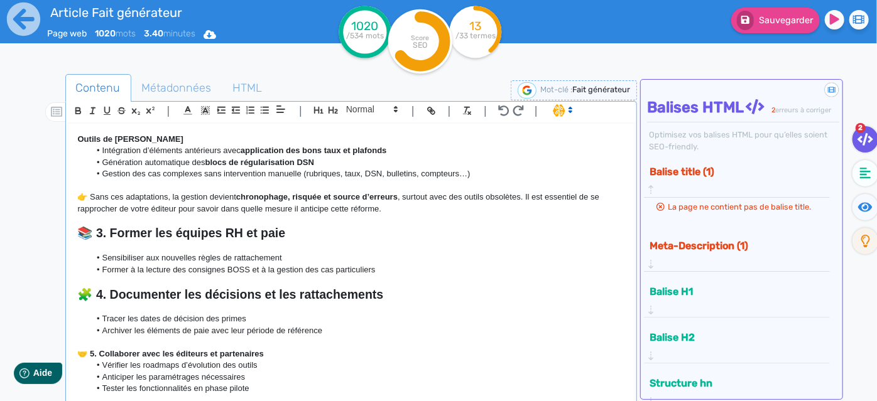
click at [274, 355] on p "🤝 5. Collaborer avec les éditeurs et partenaires" at bounding box center [351, 354] width 547 height 11
drag, startPoint x: 271, startPoint y: 347, endPoint x: 94, endPoint y: 355, distance: 177.9
click at [94, 355] on p "🤝 5. Collaborer avec les éditeurs et partenaires" at bounding box center [351, 354] width 547 height 11
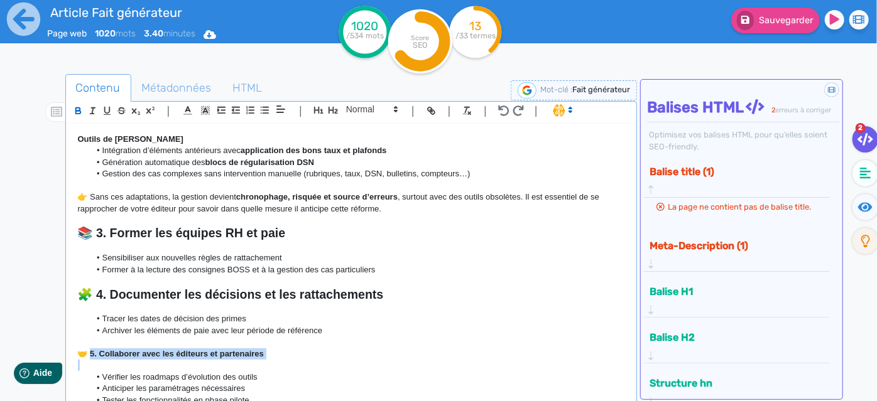
drag, startPoint x: 90, startPoint y: 355, endPoint x: 311, endPoint y: 360, distance: 221.1
click at [311, 360] on div "Réforme du fait générateur : attention à l’effet boomerang La gestion de la pai…" at bounding box center [351, 264] width 566 height 281
click at [330, 107] on icon "button" at bounding box center [333, 110] width 11 height 11
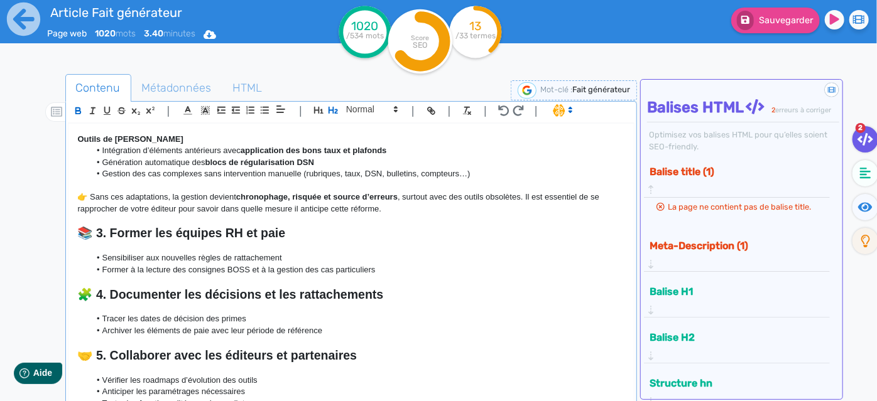
click at [365, 318] on li "Tracer les dates de décision des primes" at bounding box center [357, 318] width 534 height 11
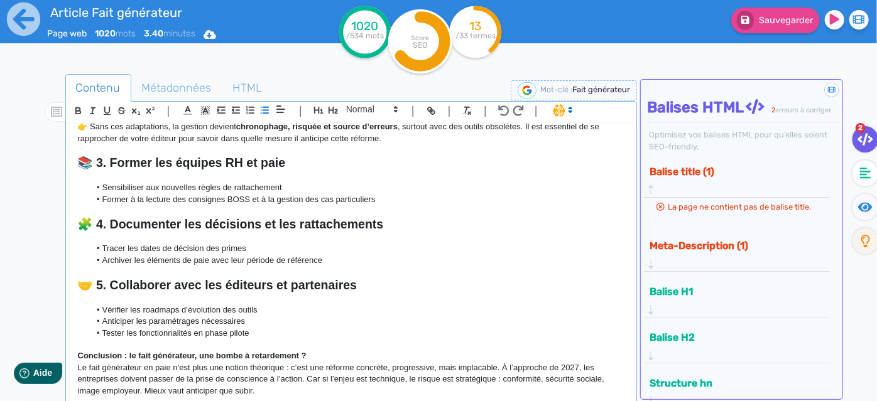
click at [323, 350] on p "Conclusion : le fait générateur, une bombe à retardement ?" at bounding box center [351, 355] width 547 height 11
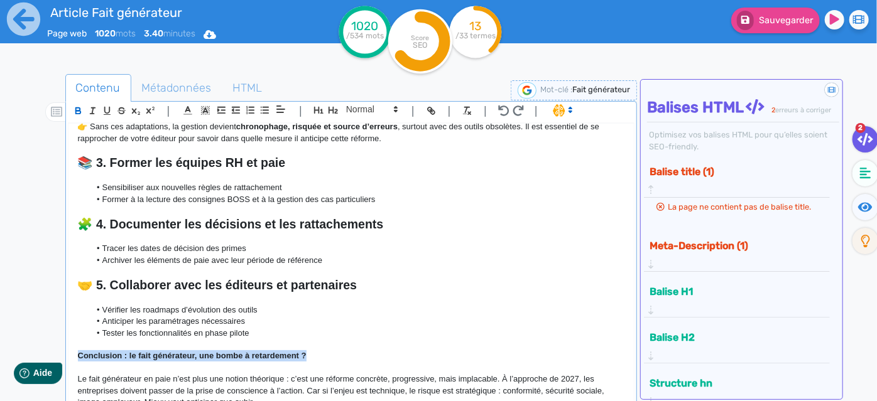
drag, startPoint x: 322, startPoint y: 353, endPoint x: 72, endPoint y: 357, distance: 250.6
click at [72, 357] on div "Réforme du fait générateur : attention à l’effet boomerang La gestion de la pai…" at bounding box center [351, 264] width 566 height 281
click at [330, 114] on icon "button" at bounding box center [333, 110] width 11 height 11
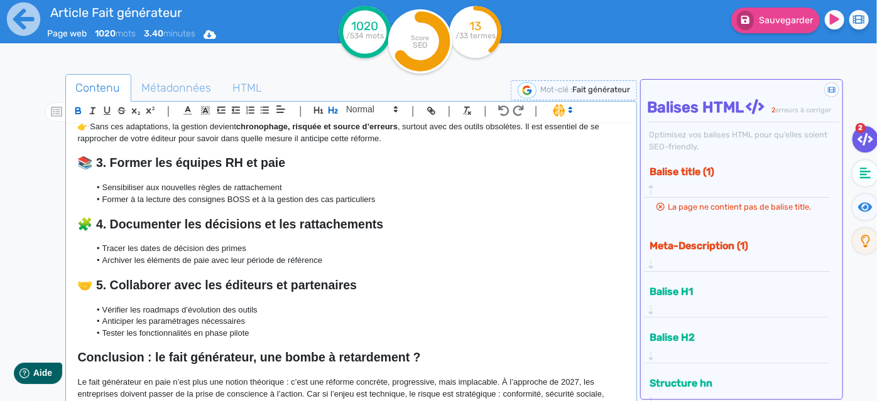
click at [412, 251] on li "Tracer les dates de décision des primes" at bounding box center [357, 248] width 534 height 11
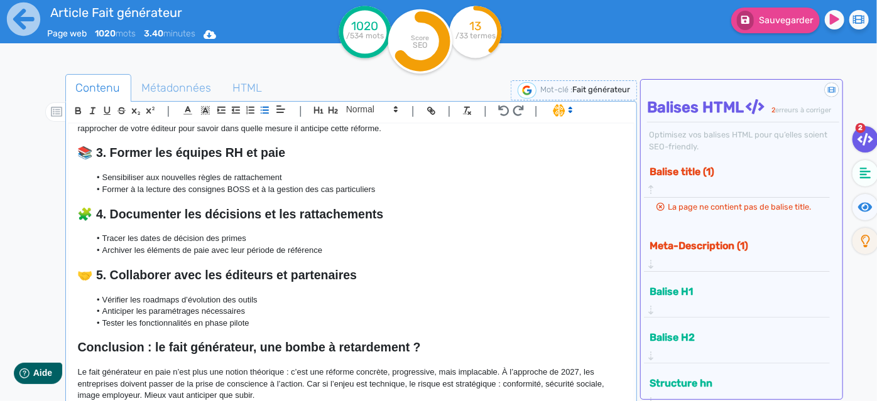
scroll to position [1169, 0]
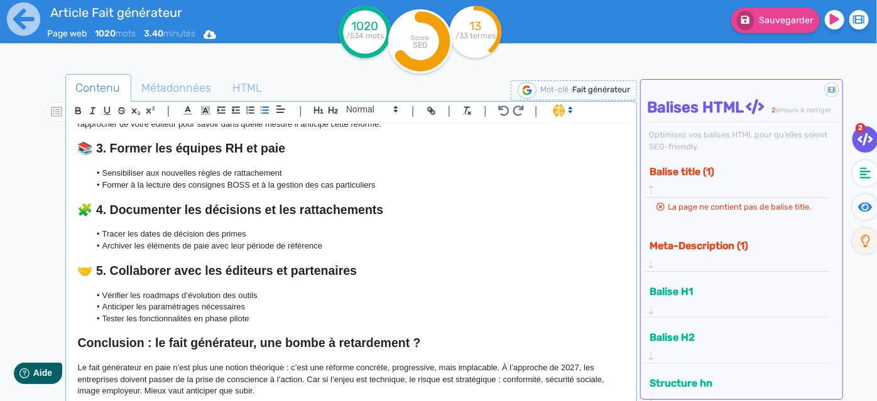
click at [315, 389] on p "Le fait générateur en paie n’est plus une notion théorique : c’est une réforme …" at bounding box center [351, 379] width 547 height 35
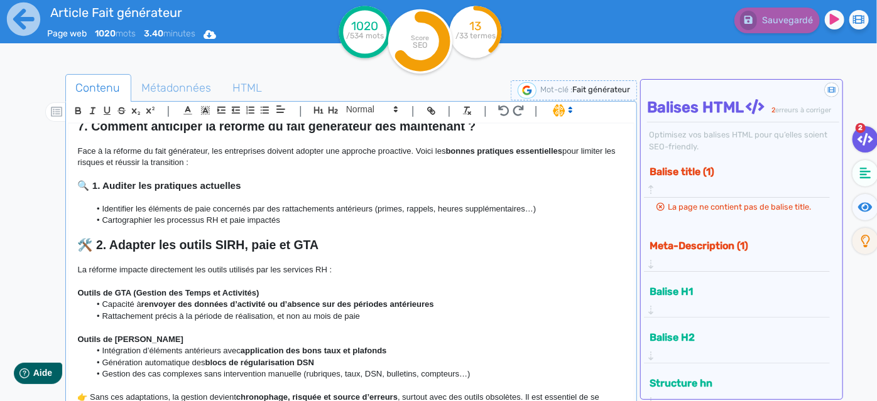
scroll to position [827, 0]
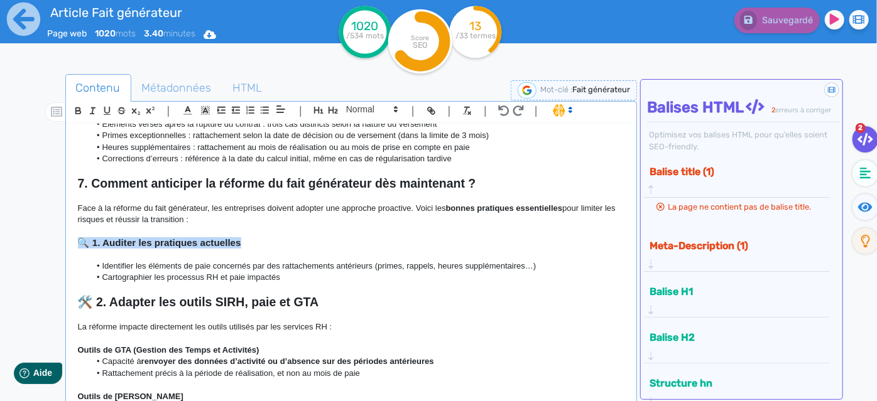
drag, startPoint x: 251, startPoint y: 244, endPoint x: 69, endPoint y: 240, distance: 181.5
click at [69, 240] on div "Réforme du fait générateur : attention à l’effet boomerang La gestion de la pai…" at bounding box center [351, 264] width 566 height 281
click at [332, 108] on icon "button" at bounding box center [333, 110] width 11 height 11
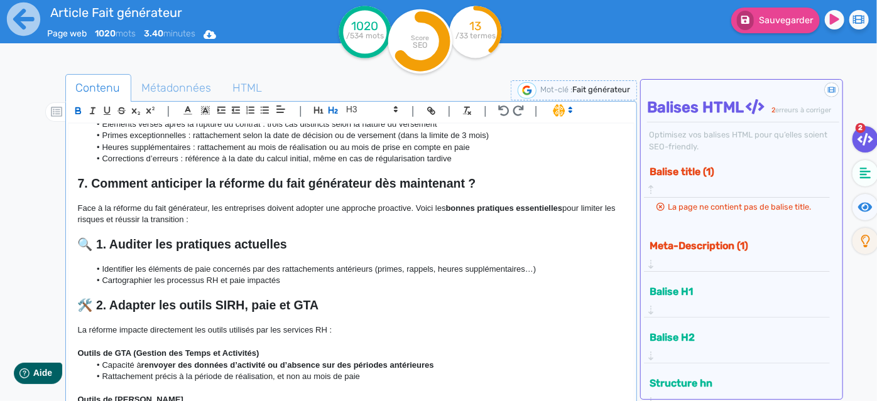
click at [380, 232] on h3 at bounding box center [351, 231] width 547 height 11
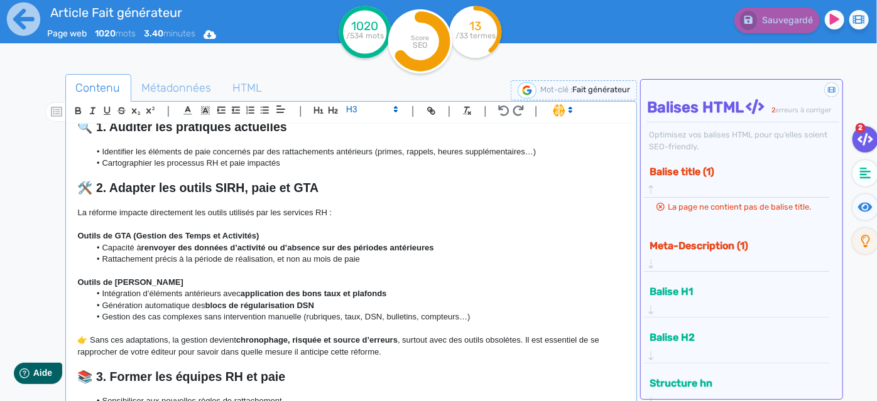
scroll to position [1172, 0]
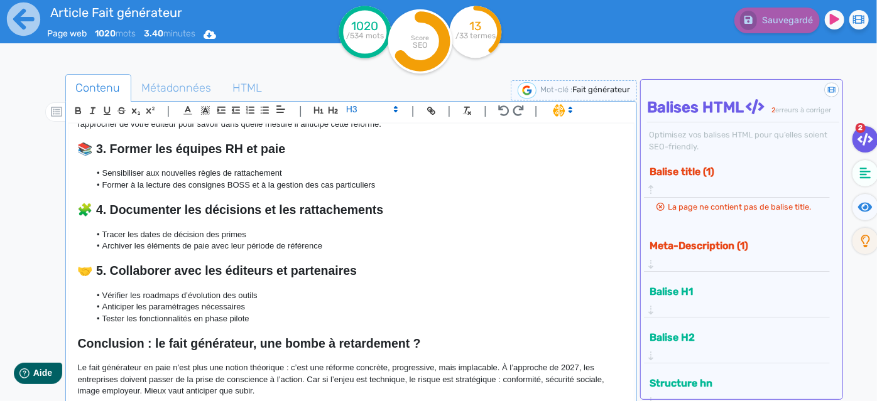
click at [273, 392] on p "Le fait générateur en paie n’est plus une notion théorique : c’est une réforme …" at bounding box center [351, 379] width 547 height 35
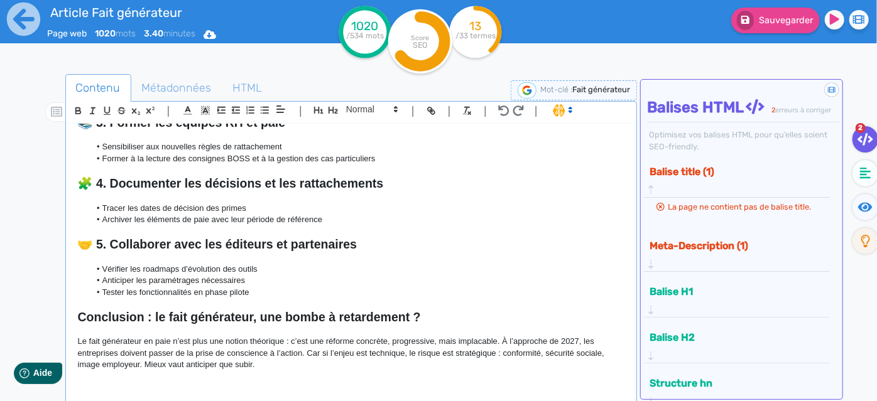
scroll to position [1256, 0]
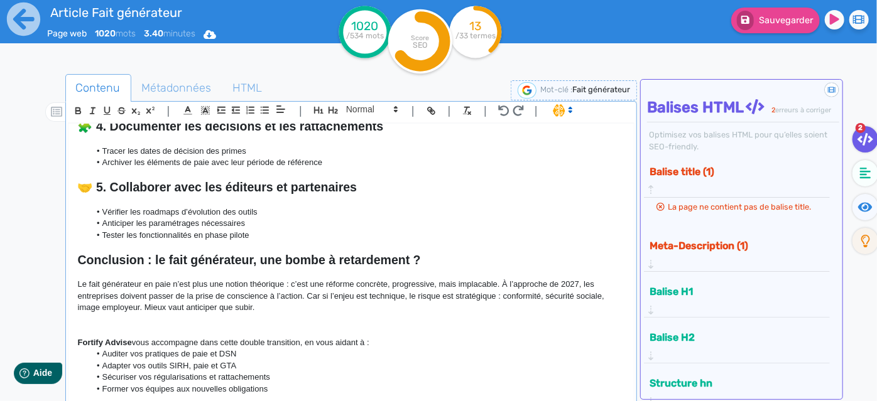
click at [382, 338] on p "Fortify Advise vous accompagne dans cette double transition, en vous aidant à :" at bounding box center [351, 342] width 547 height 11
click at [236, 342] on p "Fortify Advise vous accompagne dans cette double transition, en vous aidant à :" at bounding box center [351, 342] width 547 height 11
click at [239, 325] on p at bounding box center [351, 330] width 547 height 11
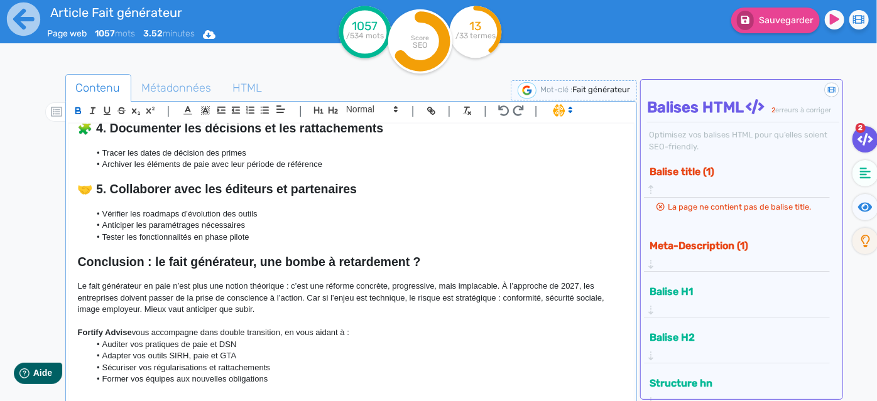
click at [297, 317] on p at bounding box center [351, 321] width 547 height 11
click at [229, 329] on p "Fortify Advise vous accompagne dans double transition, en vous aidant à :" at bounding box center [351, 332] width 547 height 11
click at [277, 330] on p "Fortify Advise vous accompagne dans cette transition, en vous aidant à :" at bounding box center [351, 332] width 547 height 11
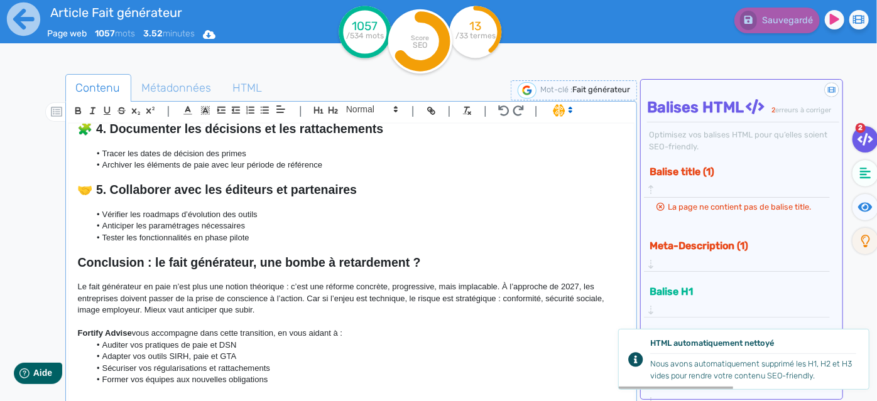
click at [306, 314] on p "Le fait générateur en paie n’est plus une notion théorique : c’est une réforme …" at bounding box center [351, 298] width 547 height 35
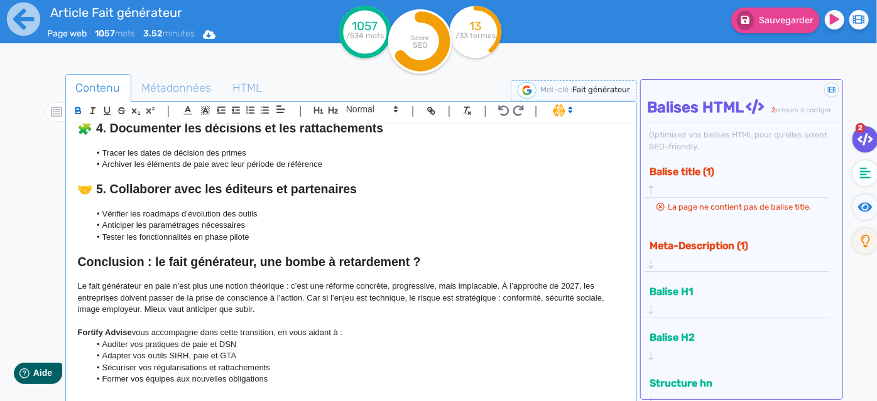
scroll to position [1254, 0]
click at [328, 327] on p "Fortify Advise vous accompagne dans cette transition, en vous aidant à :" at bounding box center [351, 332] width 547 height 11
click at [189, 94] on span "Métadonnées" at bounding box center [177, 88] width 90 height 34
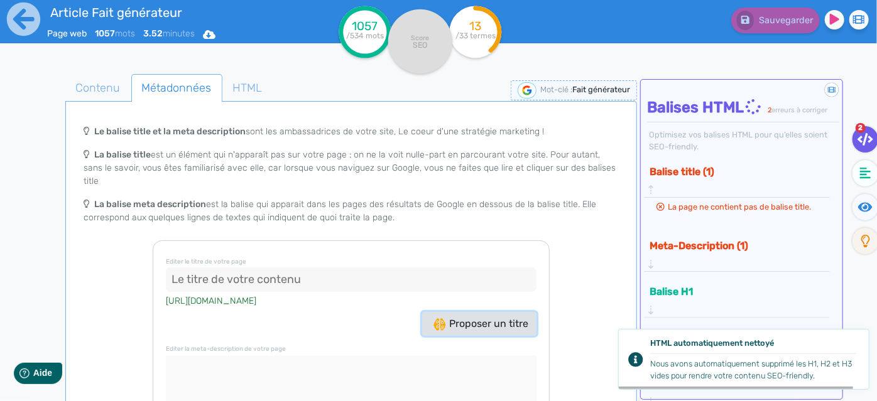
click at [502, 318] on span "Proposer un titre" at bounding box center [480, 324] width 95 height 12
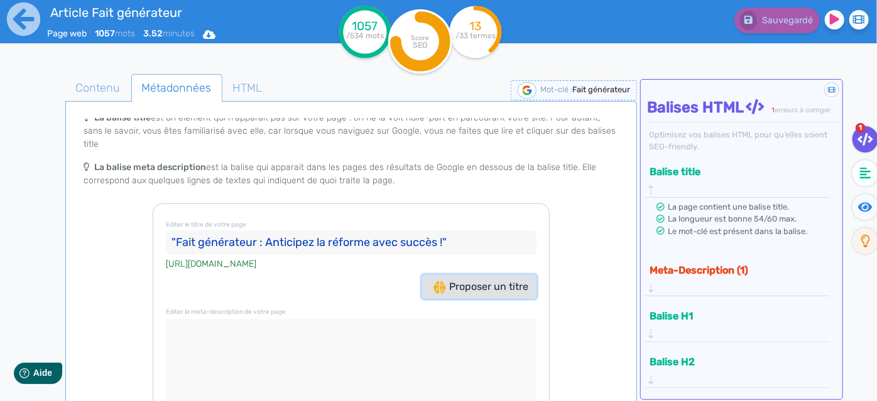
scroll to position [72, 0]
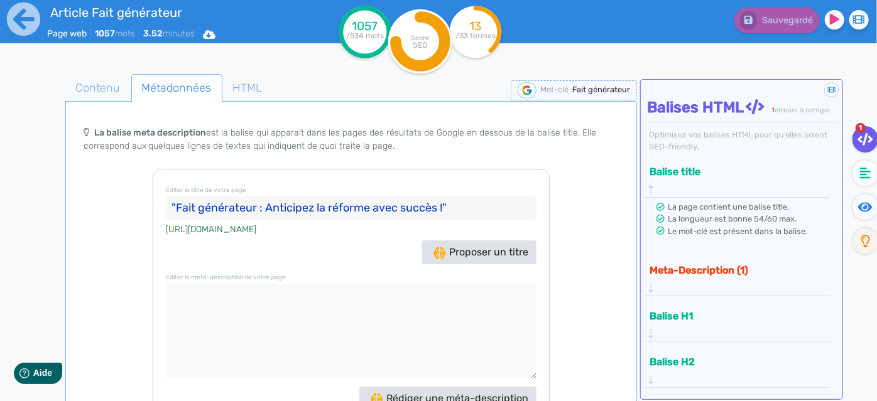
click at [176, 196] on input ""Fait générateur : Anticipez la réforme avec succès !"" at bounding box center [351, 208] width 370 height 25
click at [461, 198] on input "Fait générateur : Anticipez la réforme avec succès !"" at bounding box center [351, 208] width 370 height 25
type input "Fait générateur : Anticipez la réforme 2027"
click at [417, 303] on textarea at bounding box center [351, 331] width 370 height 94
click at [460, 392] on span "Rédiger une méta-description" at bounding box center [449, 398] width 158 height 12
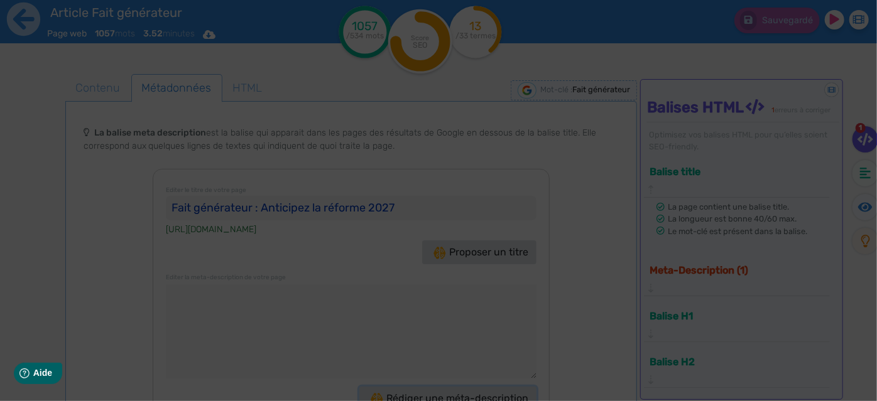
type textarea "Découvrez comment anticiper la réforme du fait générateur en paie : conformité,…"
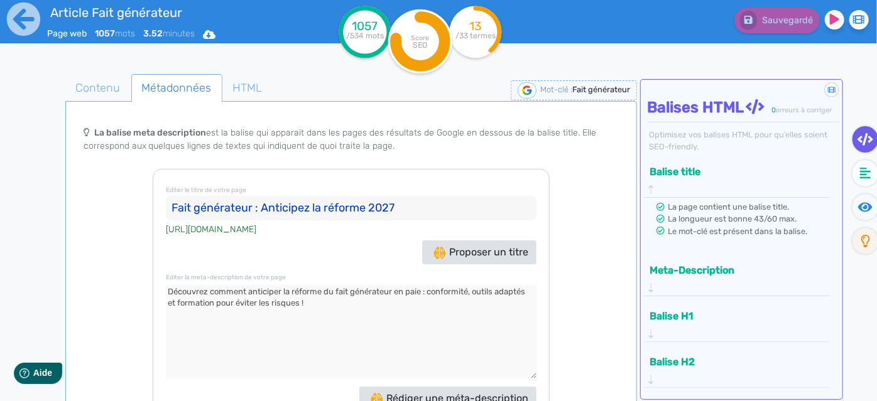
click at [249, 196] on input "Fait générateur : Anticipez la réforme 2027" at bounding box center [351, 208] width 370 height 25
drag, startPoint x: 448, startPoint y: 198, endPoint x: 408, endPoint y: 190, distance: 40.4
click at [408, 196] on input "Fait générateur en paie : Anticipez la réforme 2027" at bounding box center [351, 208] width 370 height 25
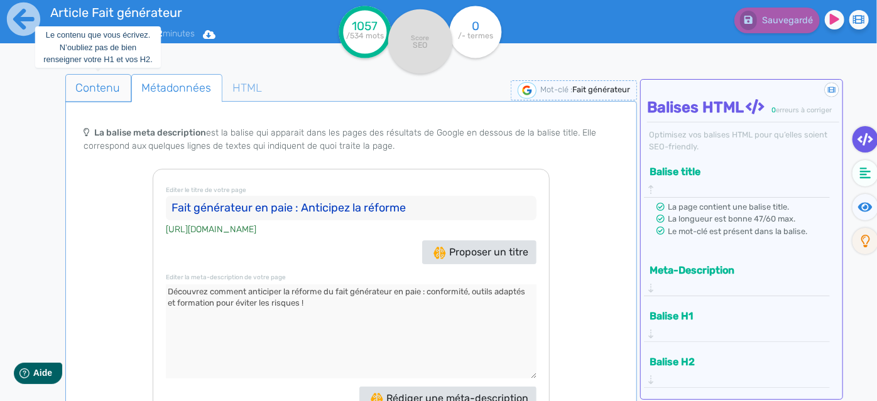
type input "Fait générateur en paie : Anticipez la réforme"
click at [109, 90] on span "Contenu" at bounding box center [98, 88] width 65 height 34
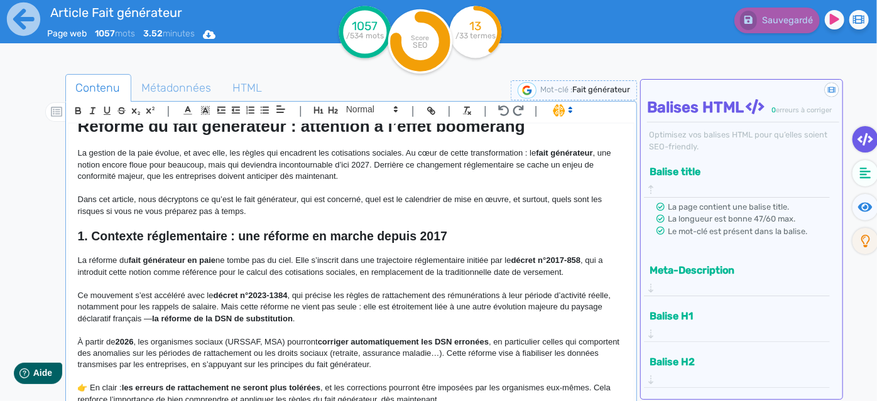
scroll to position [0, 0]
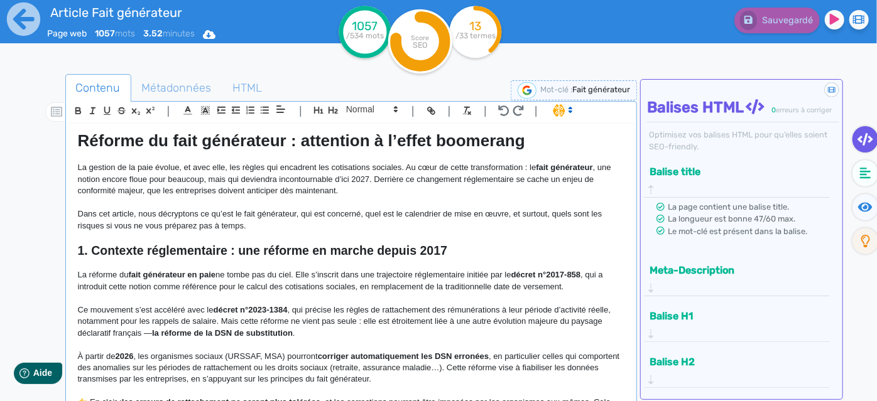
click at [286, 142] on strong "Réforme du fait générateur : attention à l’effet boomerang" at bounding box center [301, 140] width 447 height 19
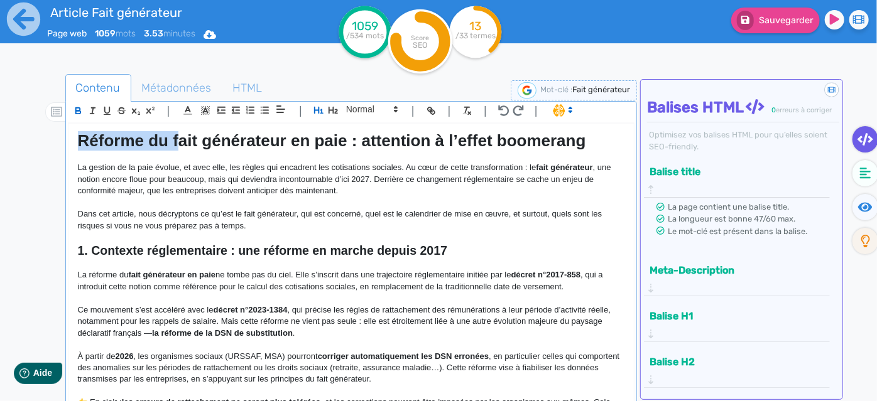
drag, startPoint x: 176, startPoint y: 143, endPoint x: 73, endPoint y: 124, distance: 105.3
click at [73, 124] on div "Réforme du fait générateur en paie : attention à l’effet boomerang La gestion d…" at bounding box center [351, 264] width 566 height 281
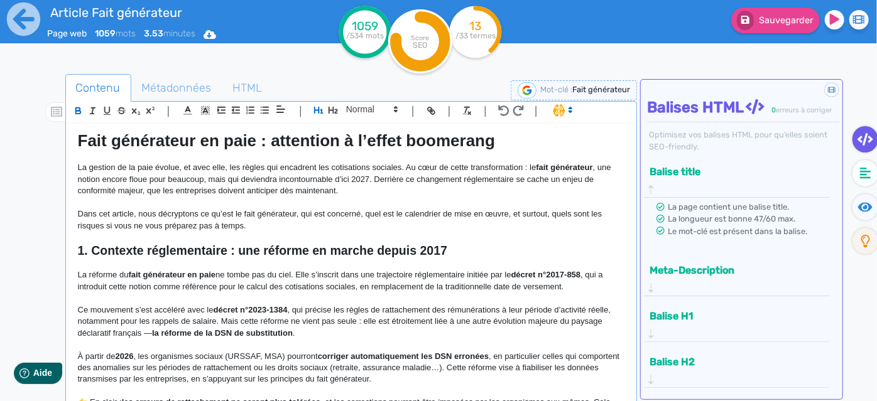
click at [382, 270] on p "La réforme du fait générateur en paie ne tombe pas du ciel. Elle s’inscrit dans…" at bounding box center [351, 280] width 547 height 23
click at [178, 95] on span "Métadonnées" at bounding box center [177, 88] width 90 height 34
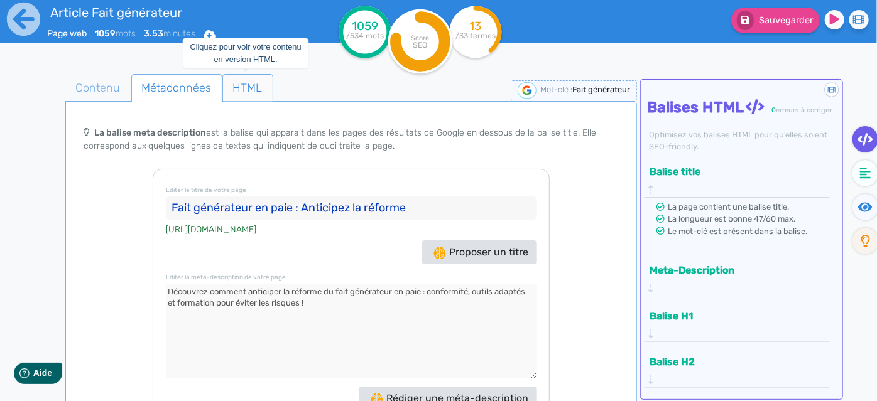
click at [232, 85] on span "HTML" at bounding box center [248, 88] width 50 height 34
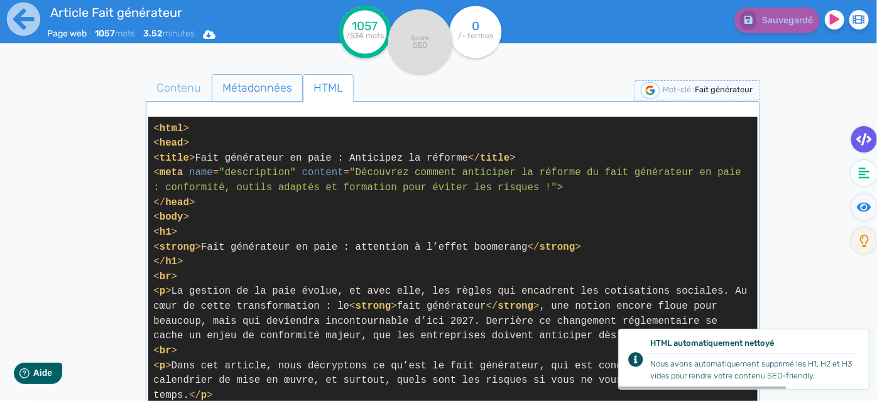
click at [244, 87] on span "Métadonnées" at bounding box center [257, 88] width 90 height 34
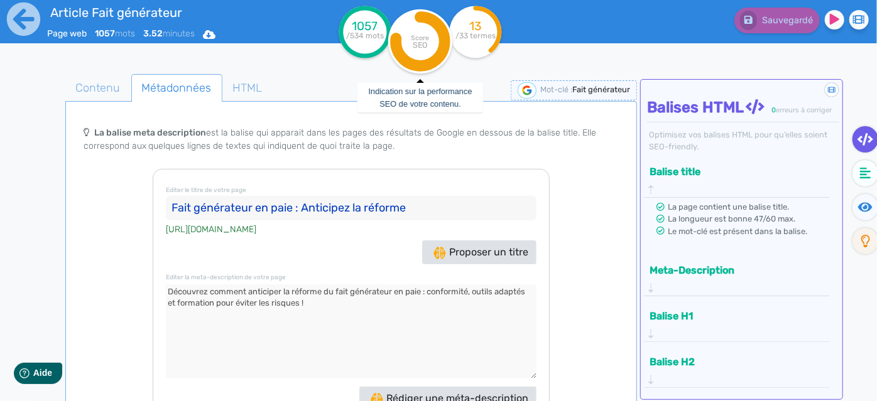
click at [423, 38] on tspan "Score" at bounding box center [420, 38] width 18 height 8
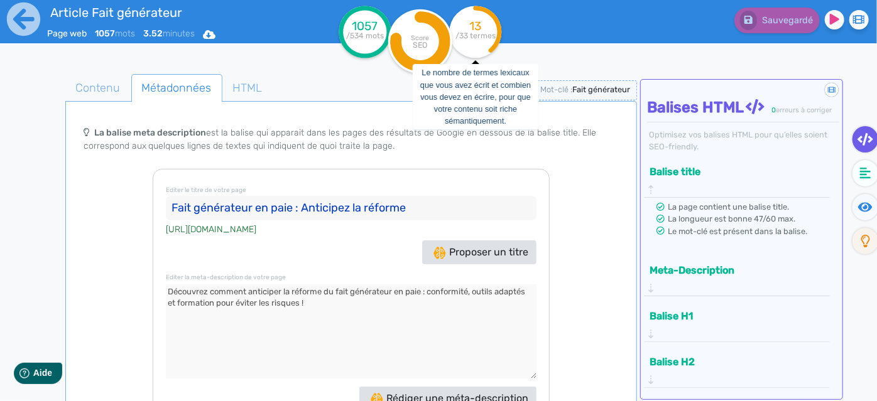
click at [480, 30] on tspan "13" at bounding box center [475, 26] width 12 height 14
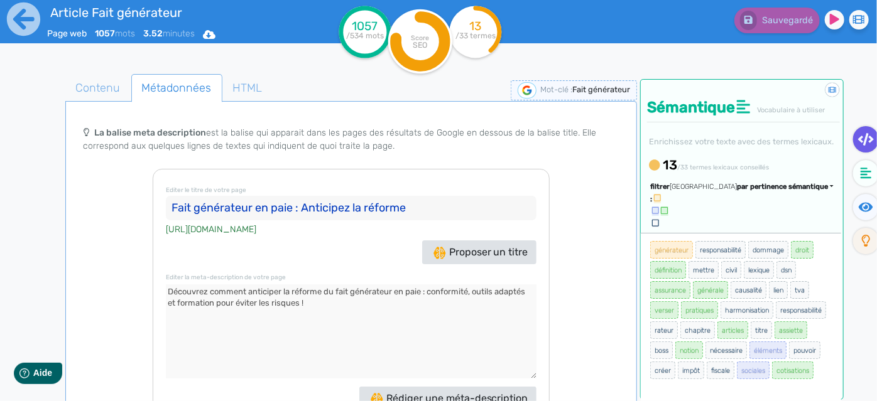
click at [485, 38] on tspan "/33 termes" at bounding box center [475, 35] width 40 height 9
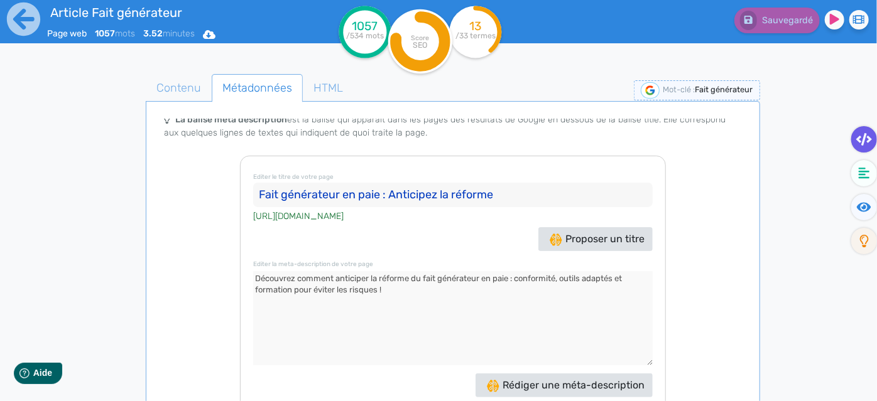
click at [421, 38] on tspan "Score" at bounding box center [420, 38] width 18 height 8
click at [421, 53] on circle at bounding box center [420, 41] width 64 height 64
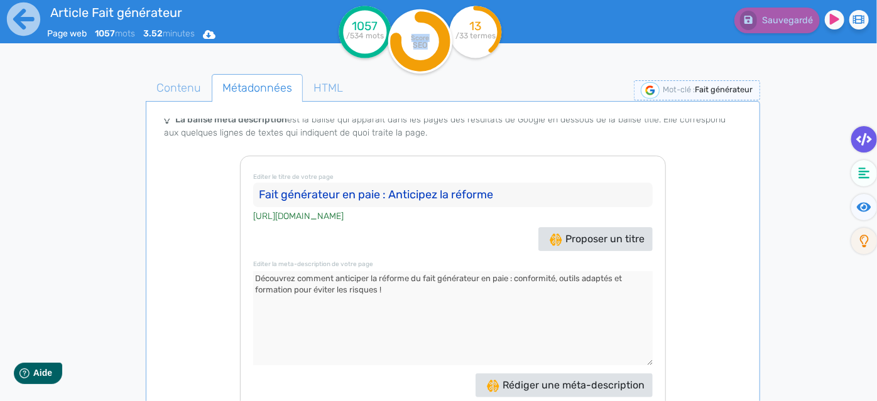
click at [421, 53] on circle at bounding box center [420, 41] width 64 height 64
click at [865, 168] on icon at bounding box center [863, 173] width 11 height 13
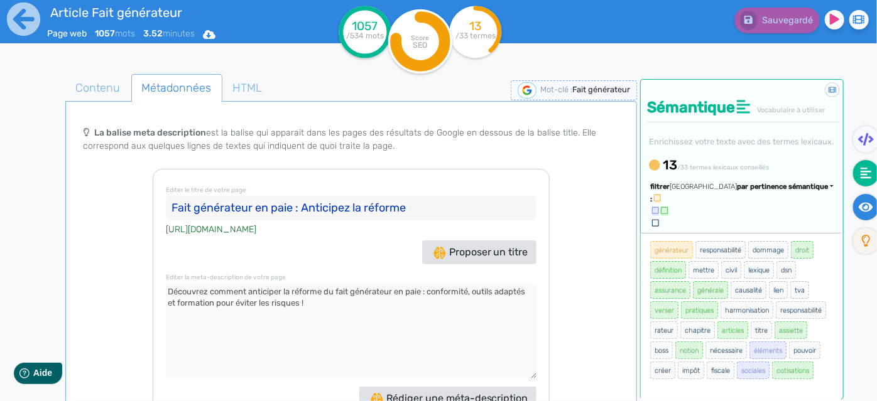
click at [866, 207] on icon at bounding box center [865, 206] width 14 height 9
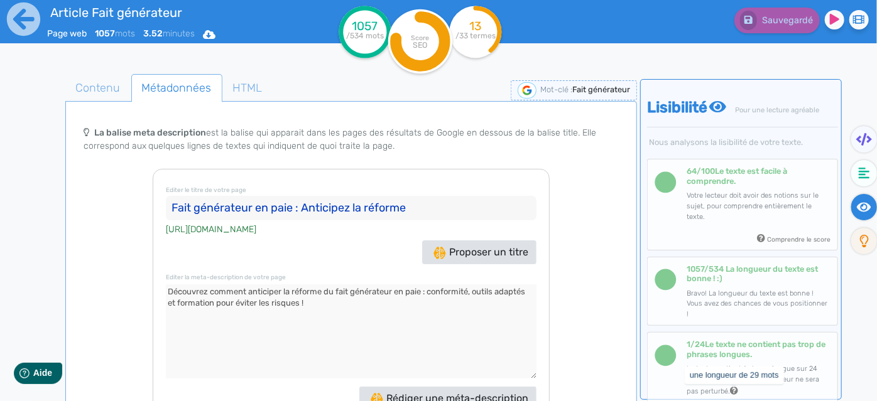
click at [865, 246] on icon at bounding box center [864, 241] width 9 height 13
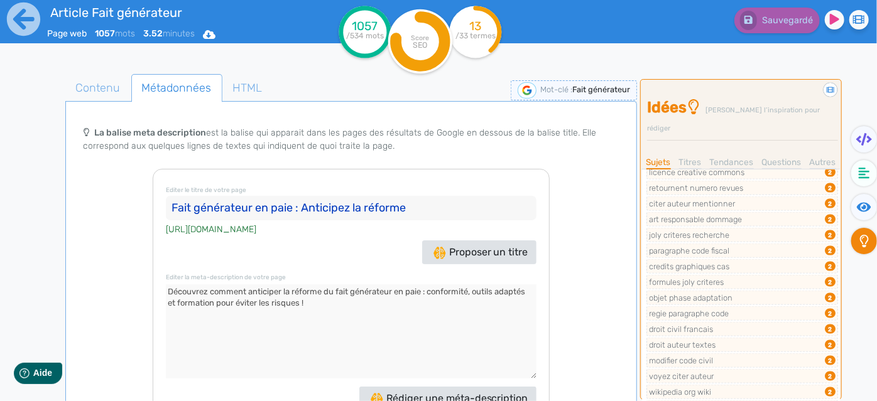
scroll to position [865, 0]
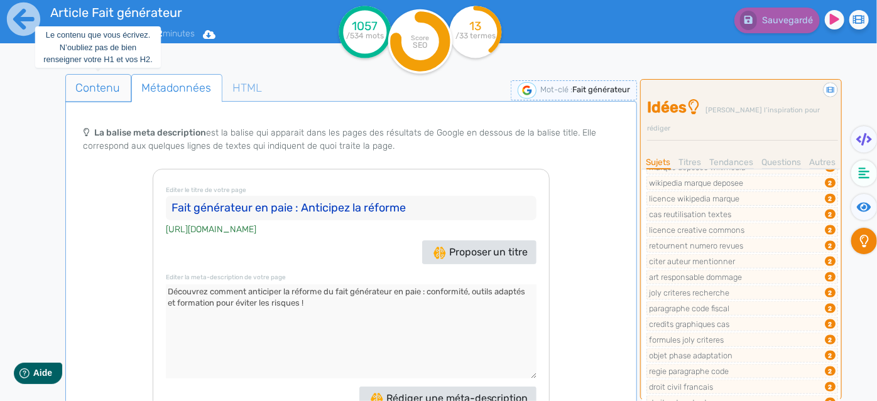
click at [84, 92] on span "Contenu" at bounding box center [98, 88] width 65 height 34
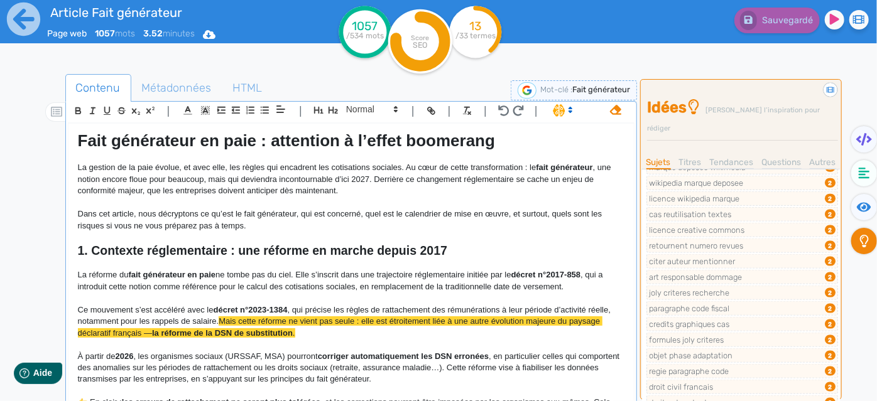
click at [323, 173] on p "La gestion de la paie évolue, et avec elle, les règles qui encadrent les cotisa…" at bounding box center [351, 179] width 547 height 35
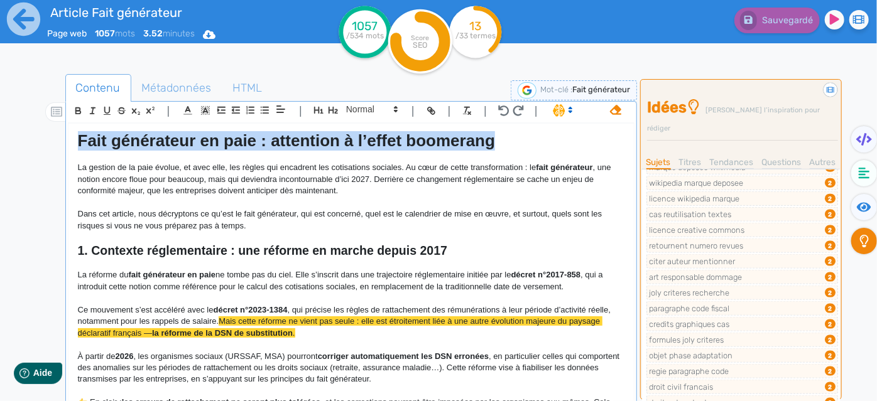
drag, startPoint x: 75, startPoint y: 141, endPoint x: 570, endPoint y: 97, distance: 496.1
click at [570, 97] on div "Contenu Métadonnées HTML | | H3 H4 H5 H6 Normal | | | | Fait générateur en paie…" at bounding box center [351, 277] width 572 height 406
copy strong "Fait générateur en paie : attention à l’effet boomerang"
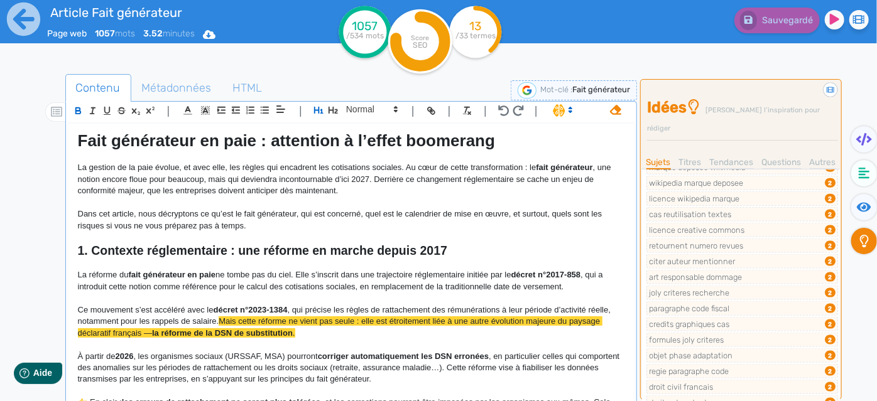
click at [325, 256] on strong "1. Contexte réglementaire : une réforme en marche depuis 2017" at bounding box center [262, 251] width 369 height 14
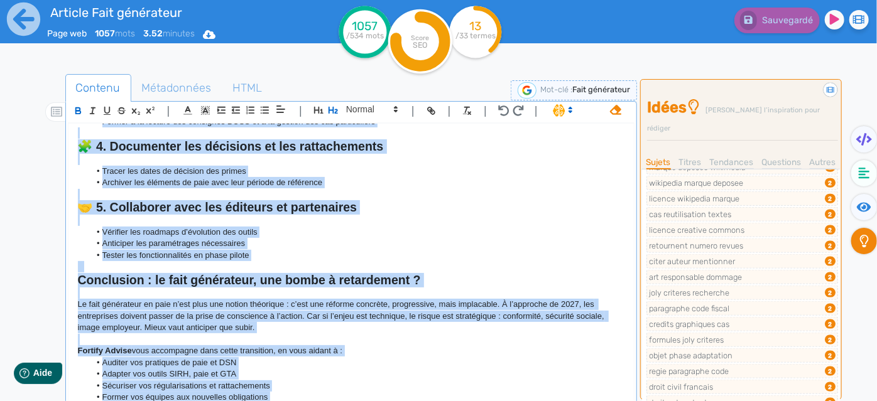
scroll to position [1254, 0]
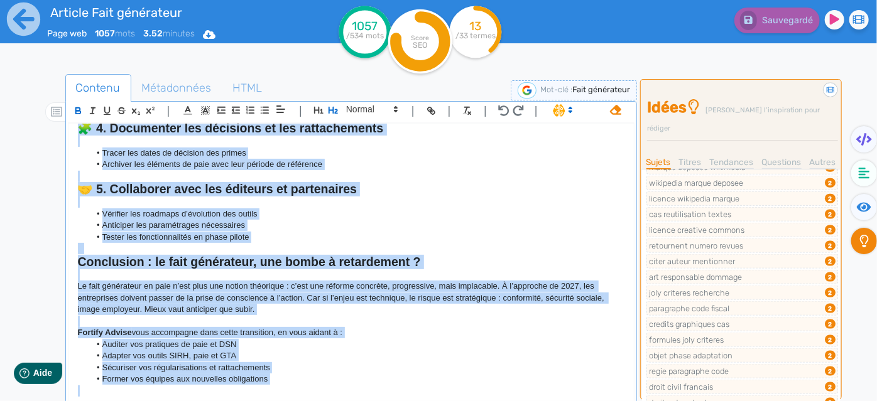
drag, startPoint x: 76, startPoint y: 167, endPoint x: 581, endPoint y: 409, distance: 560.0
click at [581, 401] on html "Article Fait générateur Page web 1057 mots 3.52 minutes Html Pdf Word 1057 /534…" at bounding box center [438, 200] width 877 height 401
copy div "Lo ipsumdo si am cons adipis, el sedd eius, tem incidi utl etdolorem ali enimad…"
click at [201, 95] on span "Métadonnées" at bounding box center [177, 88] width 90 height 34
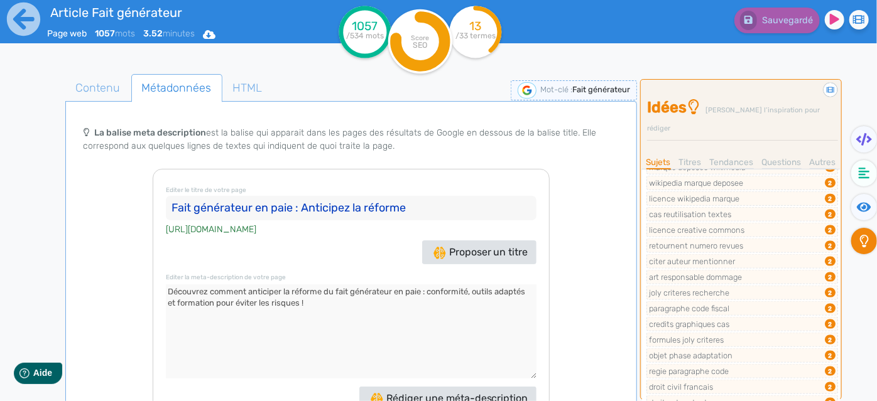
drag, startPoint x: 470, startPoint y: 193, endPoint x: 115, endPoint y: 199, distance: 354.8
click at [115, 199] on div "Le balise title et la meta description sont les ambassadrices de votre site, Le…" at bounding box center [351, 275] width 567 height 313
drag, startPoint x: 315, startPoint y: 289, endPoint x: 130, endPoint y: 258, distance: 187.3
click at [130, 258] on div "Le balise title et la meta description sont les ambassadrices de votre site, Le…" at bounding box center [351, 275] width 567 height 313
